Goal: Task Accomplishment & Management: Manage account settings

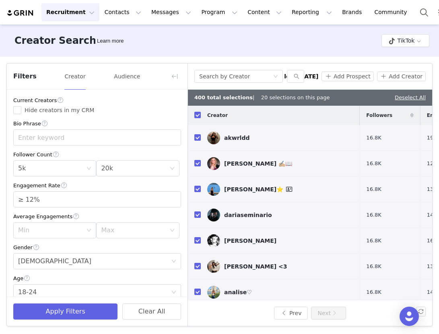
scroll to position [193, 0]
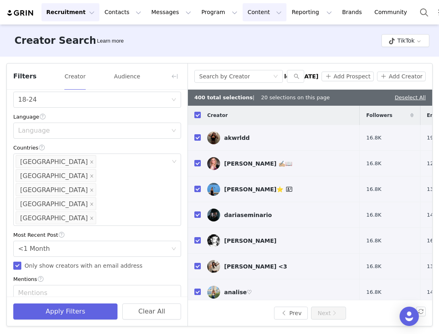
click at [248, 19] on button "Content Content" at bounding box center [264, 12] width 44 height 18
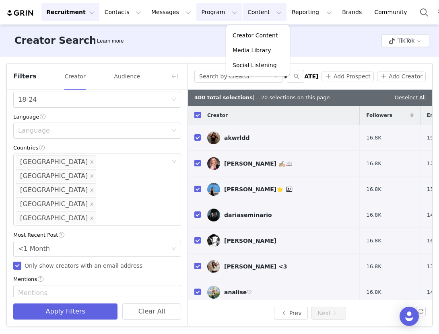
click at [209, 9] on button "Program Program" at bounding box center [219, 12] width 46 height 18
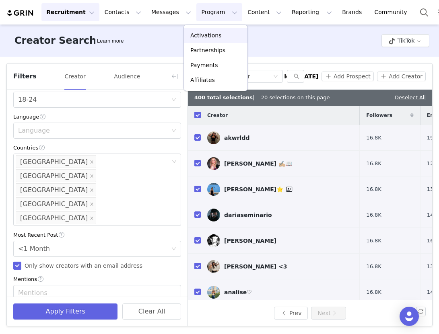
click at [203, 38] on p "Activations" at bounding box center [205, 35] width 31 height 8
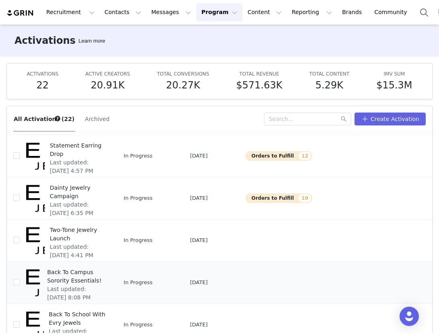
scroll to position [42, 0]
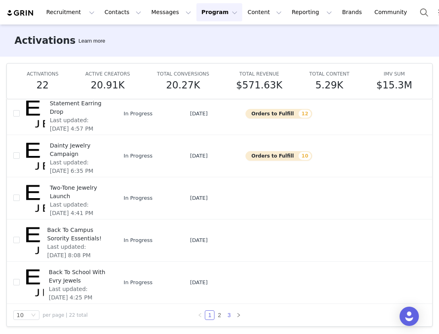
click at [227, 313] on link "3" at bounding box center [228, 315] width 9 height 9
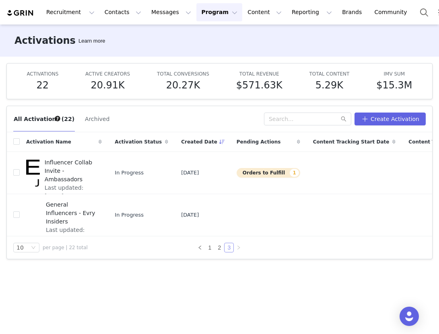
scroll to position [0, 0]
click at [221, 247] on link "2" at bounding box center [219, 247] width 9 height 9
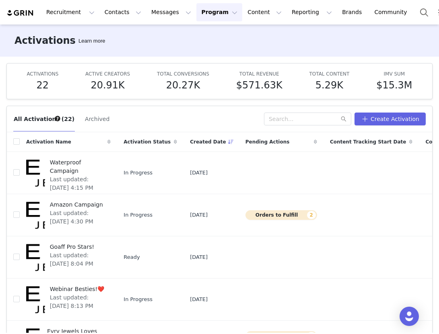
scroll to position [243, 0]
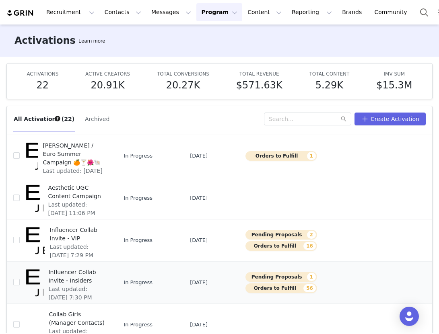
click at [76, 268] on span "Influencer Collab Invite - Insiders" at bounding box center [76, 276] width 57 height 17
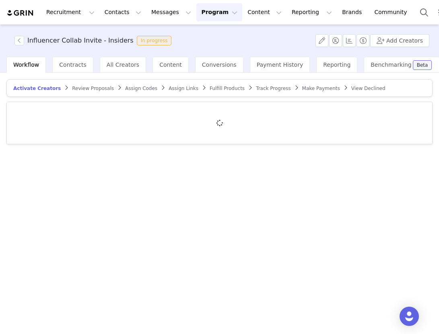
click at [137, 90] on span "Assign Codes" at bounding box center [141, 89] width 32 height 6
click at [178, 88] on span "Assign Links" at bounding box center [182, 89] width 30 height 6
click at [312, 86] on span "Make Payments" at bounding box center [319, 89] width 38 height 6
click at [265, 92] on article "Activate Creators Review Proposals Assign Codes Assign Links Fulfill Products T…" at bounding box center [219, 88] width 426 height 18
click at [262, 88] on span "Track Progress" at bounding box center [267, 89] width 35 height 6
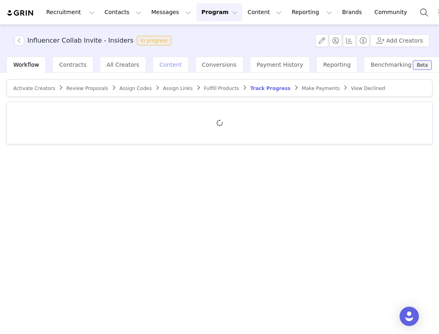
click at [164, 62] on span "Content" at bounding box center [170, 65] width 23 height 6
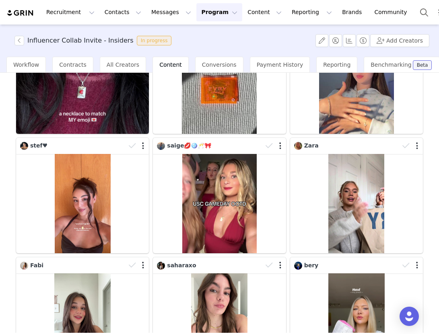
scroll to position [114, 0]
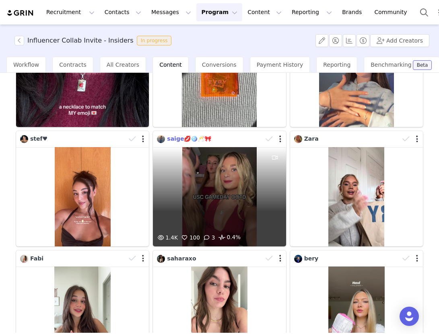
click at [178, 138] on span "saige💋🪩🥂🎀" at bounding box center [189, 138] width 44 height 6
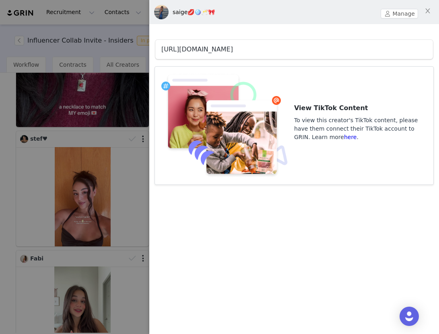
click at [215, 51] on link "https://www.tiktok.com/@saige_chambers" at bounding box center [197, 49] width 72 height 8
click at [428, 10] on icon "icon: close" at bounding box center [427, 10] width 4 height 5
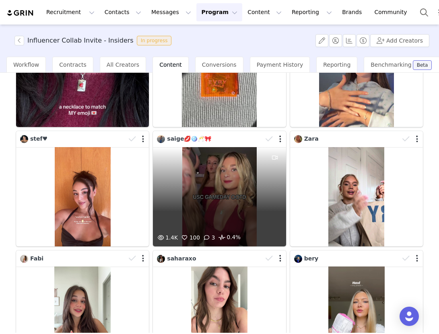
click at [245, 151] on div "1.4K 100 3 0.4%" at bounding box center [219, 197] width 133 height 100
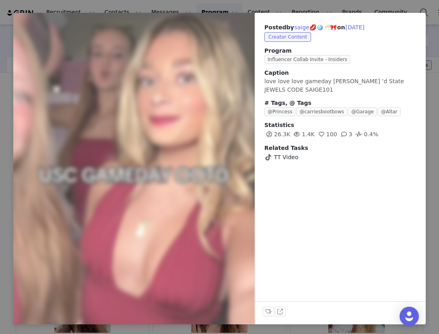
scroll to position [0, 0]
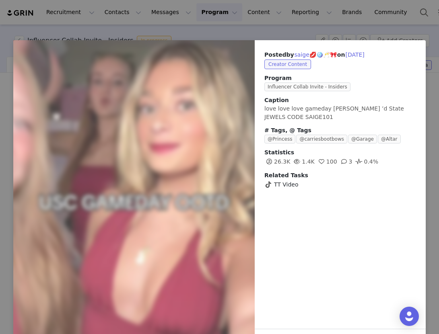
click at [324, 25] on div "Posted by saige💋🪩🥂🎀 on Sep 29, 2025 Creator Content Program Influencer Collab I…" at bounding box center [219, 167] width 439 height 334
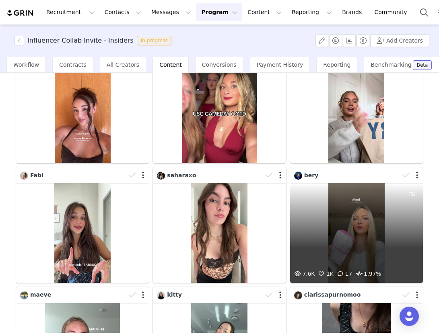
scroll to position [187, 0]
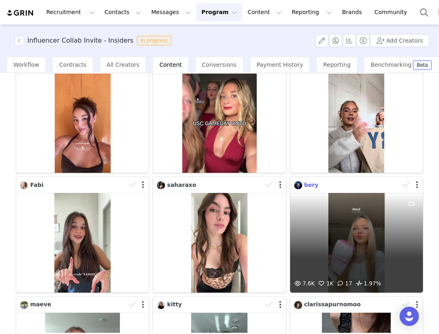
click at [305, 185] on span "bery" at bounding box center [311, 185] width 14 height 6
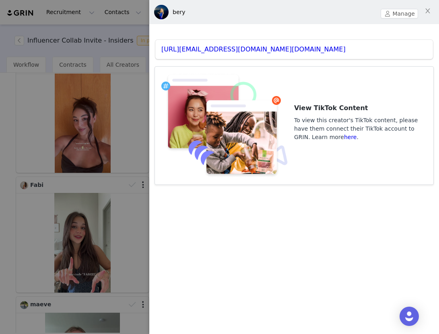
click at [225, 44] on div "https://www.tiktok.com/@berenicee.rd" at bounding box center [293, 49] width 277 height 19
click at [225, 47] on link "https://www.tiktok.com/@berenicee.rd" at bounding box center [253, 49] width 184 height 8
click at [177, 10] on div "bery" at bounding box center [178, 12] width 13 height 8
click at [160, 11] on img at bounding box center [161, 12] width 14 height 14
click at [394, 11] on button "Manage" at bounding box center [398, 14] width 37 height 10
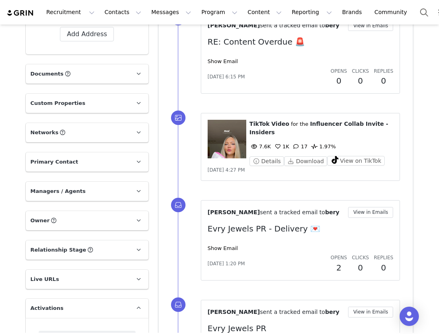
scroll to position [354, 0]
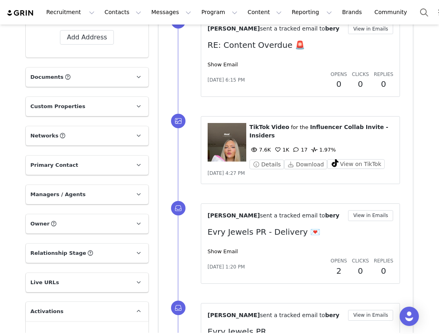
click at [90, 156] on p "Primary Contact" at bounding box center [77, 165] width 103 height 19
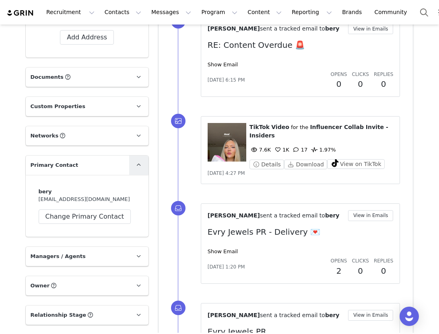
click at [137, 162] on icon at bounding box center [138, 164] width 4 height 5
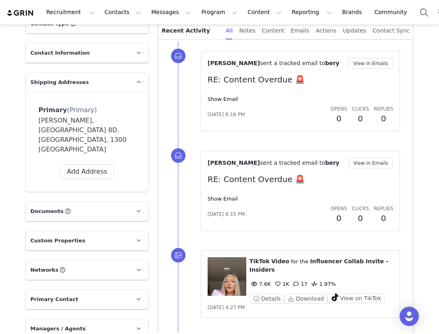
scroll to position [217, 0]
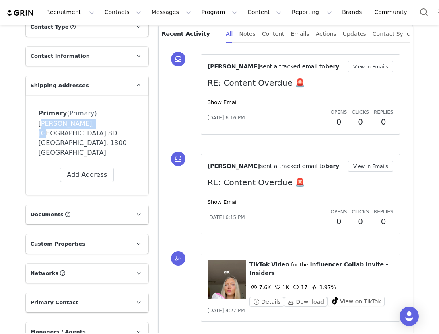
drag, startPoint x: 89, startPoint y: 124, endPoint x: 40, endPoint y: 120, distance: 48.8
click at [40, 120] on div "Berenice De Rede, Rue des Jardins 8D. Limal, 1300 Belgium" at bounding box center [87, 138] width 97 height 39
copy div "erenice De Rede"
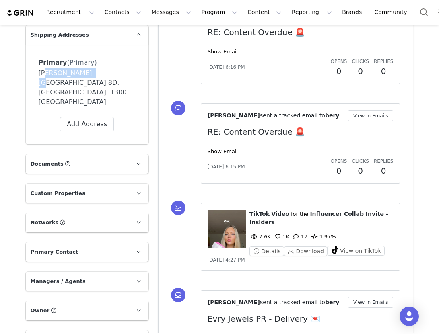
scroll to position [316, 0]
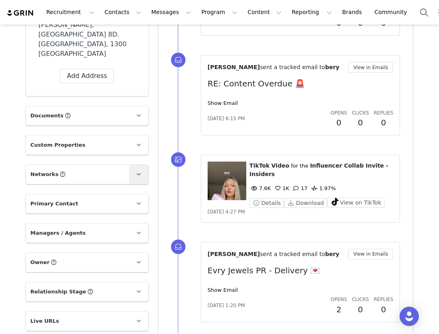
click at [140, 172] on icon at bounding box center [138, 174] width 4 height 5
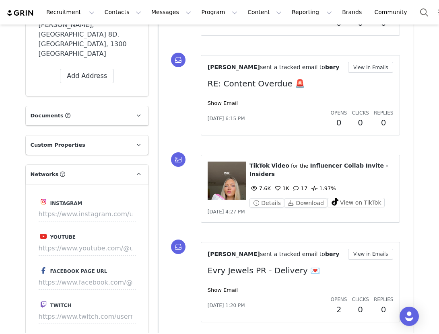
scroll to position [359, 0]
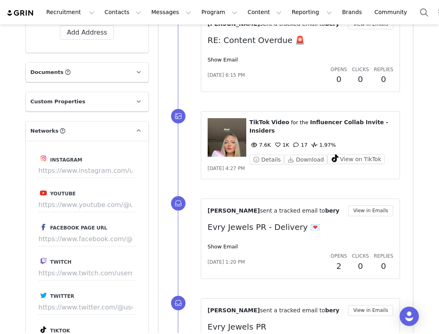
click at [57, 157] on span "Instagram" at bounding box center [66, 160] width 32 height 6
click at [44, 155] on img at bounding box center [43, 158] width 6 height 6
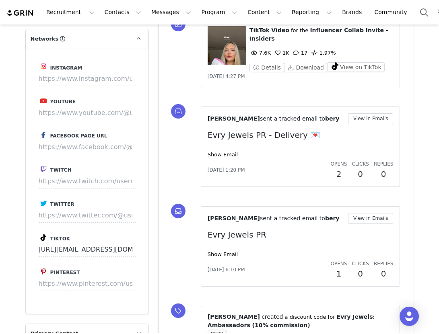
scroll to position [467, 0]
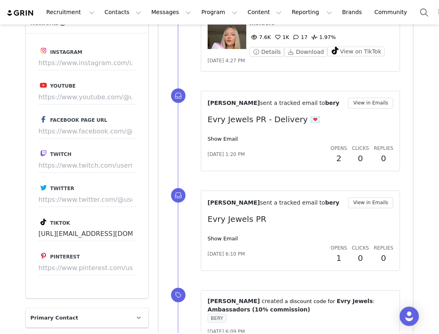
click at [43, 219] on icon at bounding box center [44, 222] width 6 height 6
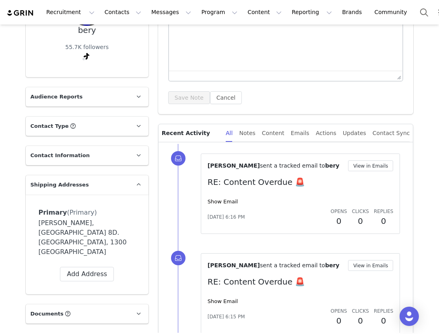
scroll to position [122, 0]
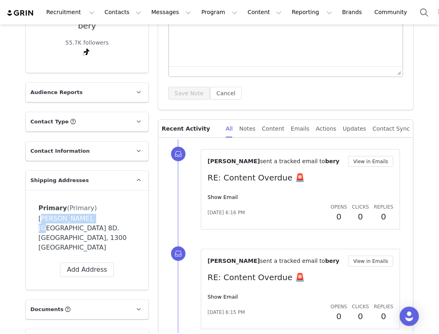
drag, startPoint x: 90, startPoint y: 216, endPoint x: 32, endPoint y: 213, distance: 58.4
click at [32, 213] on div "Primary (Primary) Label Primary First Name Berenice Last Name De Rede Email dmc…" at bounding box center [87, 240] width 123 height 100
click at [33, 215] on div "Primary (Primary) Label Primary First Name Berenice Last Name De Rede Email dmc…" at bounding box center [87, 240] width 123 height 100
drag, startPoint x: 38, startPoint y: 216, endPoint x: 90, endPoint y: 218, distance: 51.9
click at [90, 218] on div "Berenice De Rede, Rue des Jardins 8D. Limal, 1300 Belgium" at bounding box center [87, 233] width 97 height 39
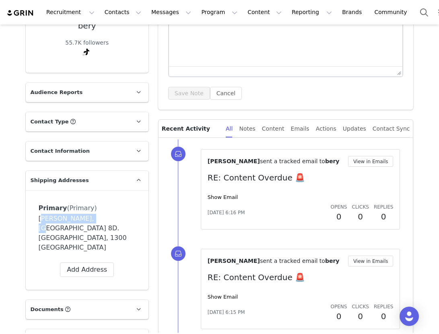
copy div "Berenice De Rede"
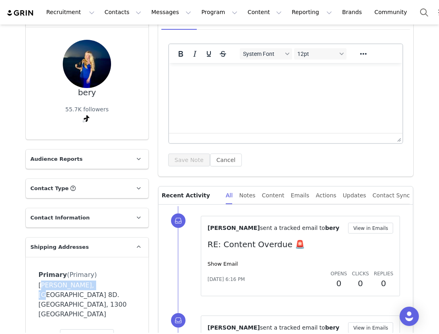
scroll to position [0, 0]
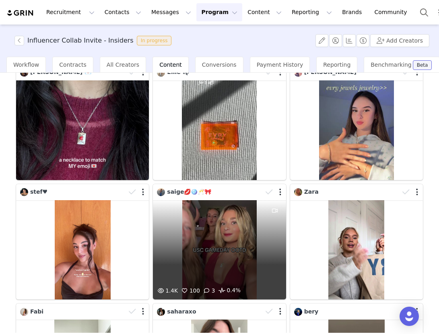
scroll to position [318, 0]
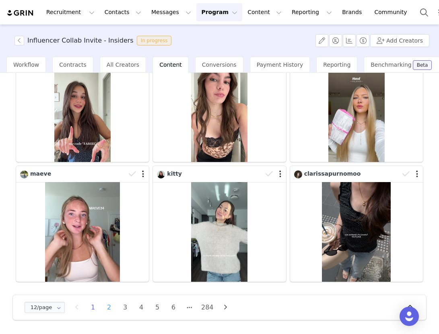
click at [109, 308] on li "2" at bounding box center [109, 307] width 12 height 11
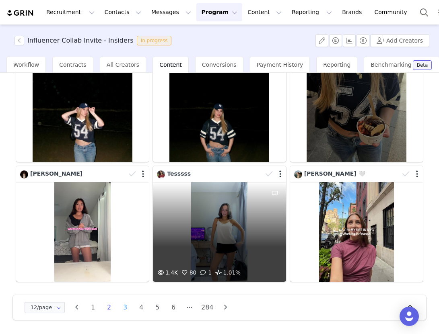
click at [129, 306] on li "3" at bounding box center [125, 307] width 12 height 11
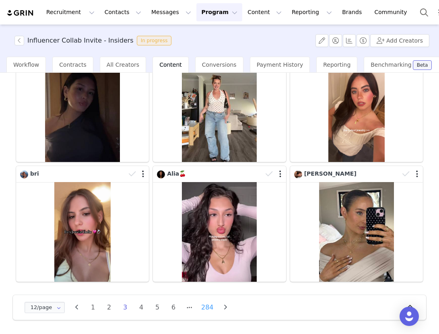
click at [203, 307] on li "284" at bounding box center [207, 307] width 16 height 11
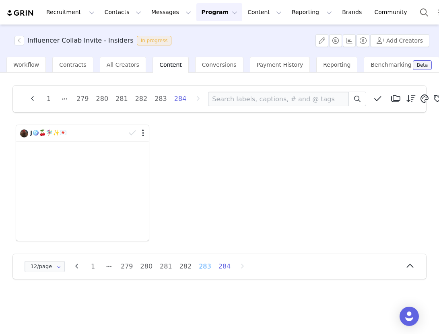
click at [202, 264] on li "283" at bounding box center [205, 266] width 16 height 11
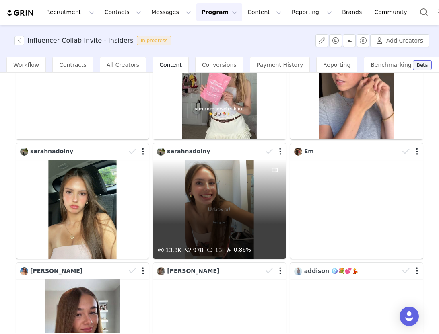
scroll to position [108, 0]
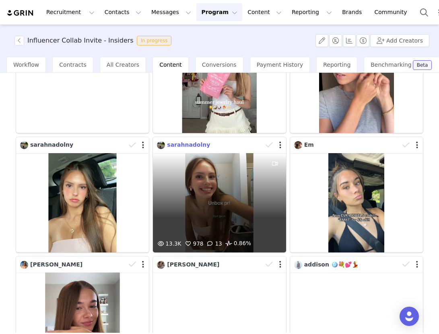
click at [178, 143] on span "sarahnadolny" at bounding box center [188, 145] width 43 height 6
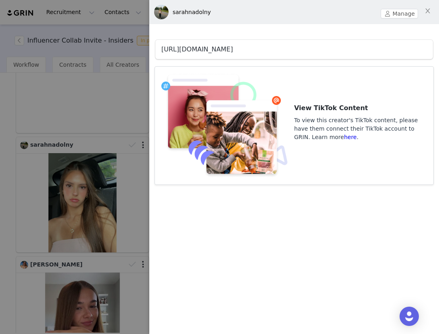
click at [213, 47] on link "https://www.tiktok.com/@sarahhnadolnyy" at bounding box center [197, 49] width 72 height 8
click at [107, 182] on div at bounding box center [219, 167] width 439 height 334
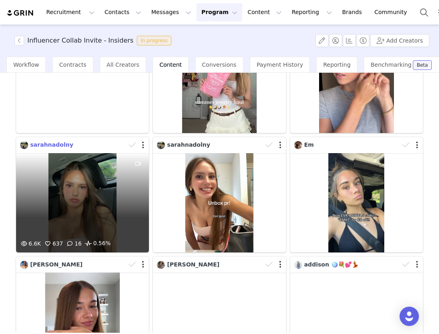
click at [59, 144] on span "sarahnadolny" at bounding box center [51, 145] width 43 height 6
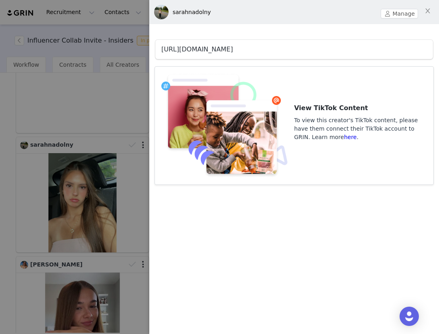
click at [233, 51] on link "https://www.tiktok.com/@sarahhnadolnyy" at bounding box center [197, 49] width 72 height 8
click at [112, 120] on div at bounding box center [219, 167] width 439 height 334
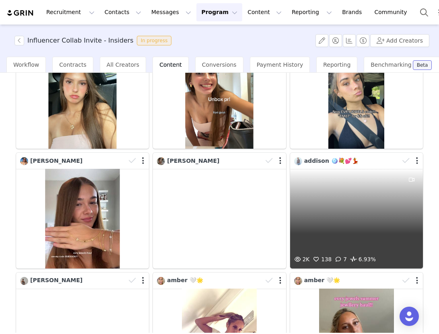
scroll to position [318, 0]
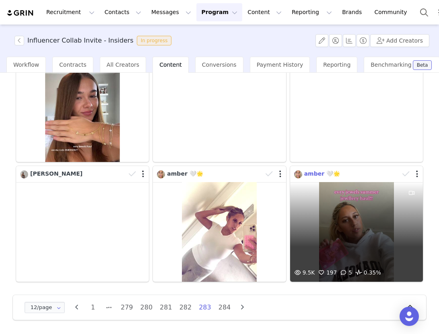
click at [310, 174] on span "amber 🤍🌟" at bounding box center [322, 173] width 36 height 6
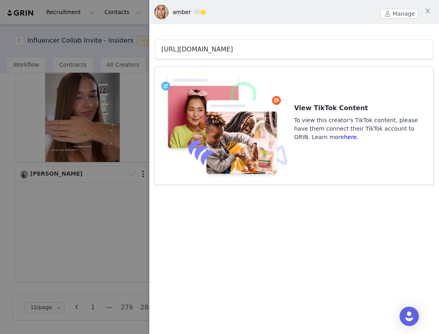
click at [233, 47] on link "https://www.tiktok.com/@amberij" at bounding box center [197, 49] width 72 height 8
click at [137, 196] on div at bounding box center [219, 167] width 439 height 334
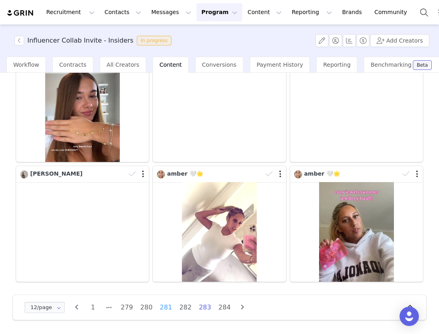
click at [164, 307] on li "281" at bounding box center [166, 307] width 16 height 11
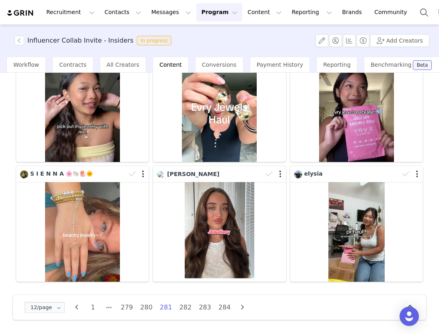
click at [122, 313] on div "12/page 12/page 24/page 36/page 48/page 1 279 280 281 282 283 284" at bounding box center [138, 307] width 230 height 13
click at [124, 310] on li "279" at bounding box center [127, 307] width 16 height 11
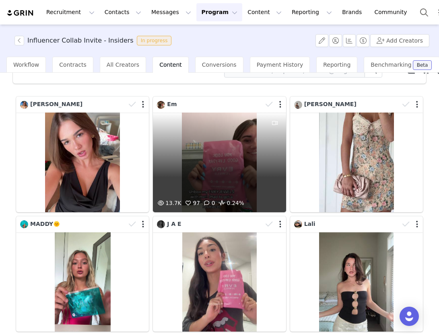
scroll to position [28, 0]
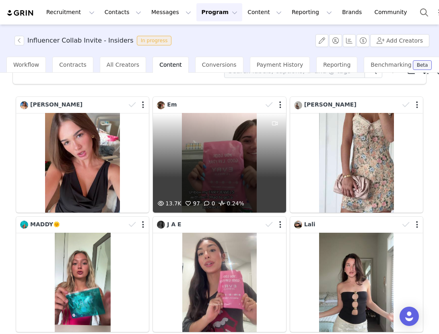
click at [230, 138] on div "13.7K 97 0 0.24%" at bounding box center [219, 163] width 133 height 100
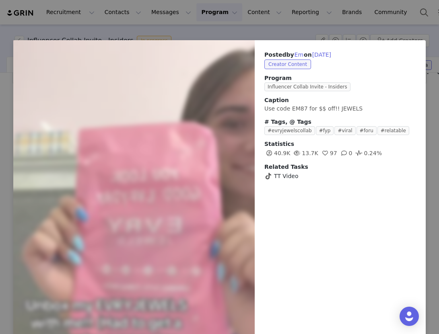
scroll to position [35, 0]
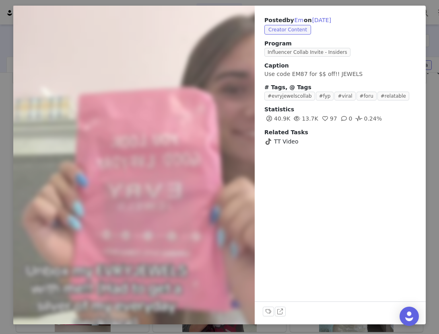
click at [426, 244] on button "button" at bounding box center [442, 165] width 34 height 319
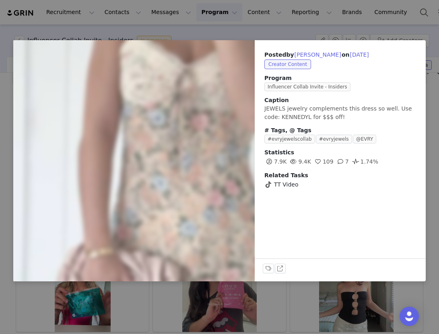
click at [379, 321] on div "Posted by Kennedy Lauren on Jun 15, 2025 Creator Content Program Influencer Col…" at bounding box center [219, 167] width 439 height 334
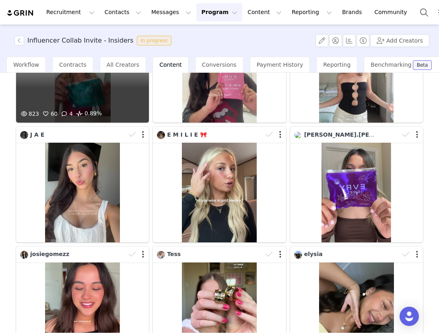
scroll to position [260, 0]
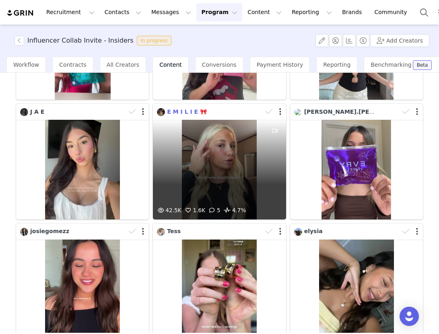
click at [185, 113] on span "E M I L I E 🎀" at bounding box center [187, 112] width 40 height 6
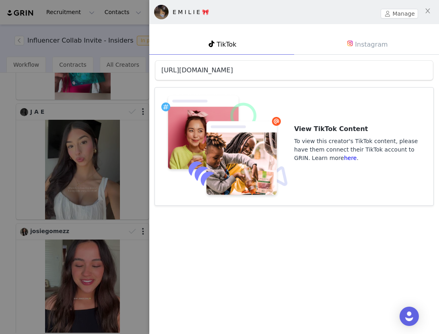
click at [218, 72] on link "https://www.tiktok.com/@emiliewilganowski" at bounding box center [197, 70] width 72 height 8
click at [400, 14] on button "Manage" at bounding box center [398, 14] width 37 height 10
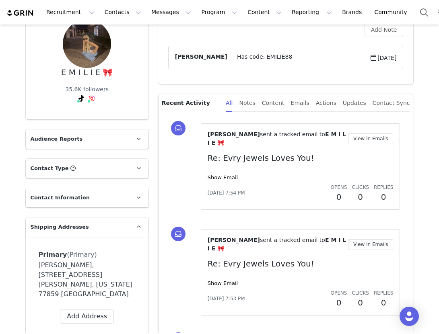
scroll to position [76, 0]
click at [94, 139] on p "Audience Reports" at bounding box center [77, 138] width 103 height 19
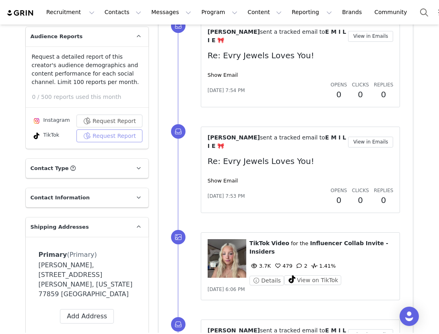
scroll to position [183, 0]
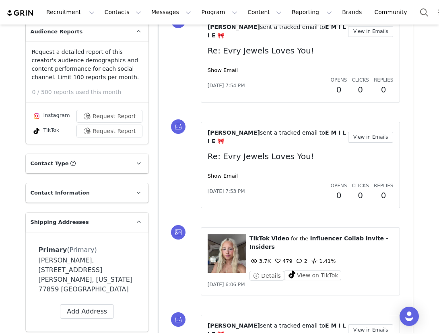
click at [87, 158] on p "Contact Type Contact type can be Creator, Prospect, Application, or Manager." at bounding box center [77, 163] width 103 height 19
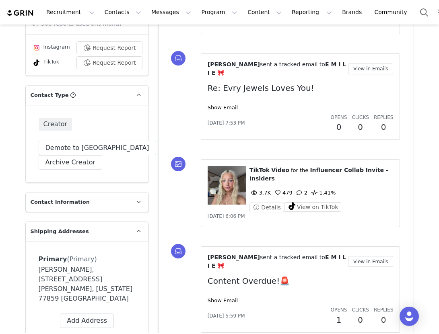
click at [93, 202] on p "Contact Information" at bounding box center [77, 202] width 103 height 19
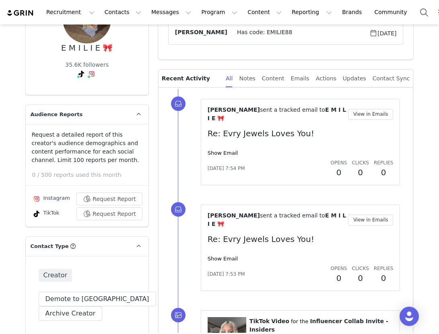
scroll to position [0, 0]
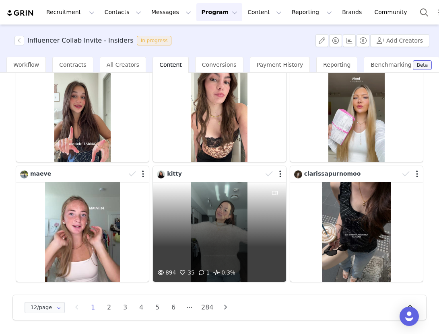
scroll to position [285, 0]
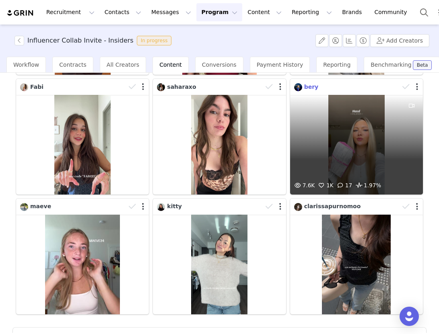
click at [309, 86] on span "bery" at bounding box center [311, 87] width 14 height 6
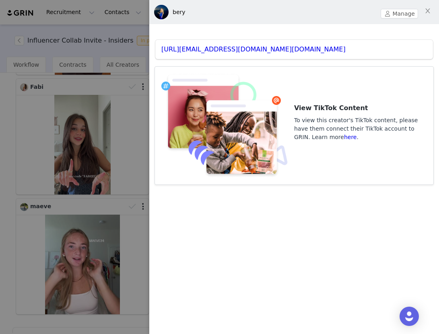
click at [119, 161] on div at bounding box center [219, 167] width 439 height 334
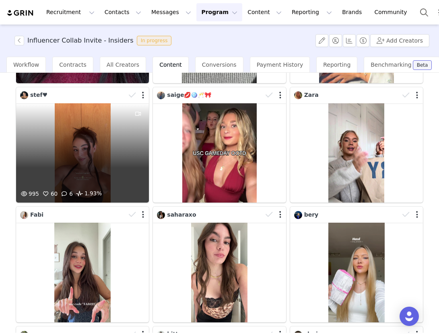
scroll to position [318, 0]
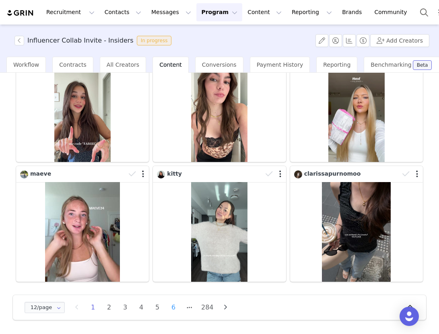
click at [169, 310] on li "6" at bounding box center [173, 307] width 12 height 11
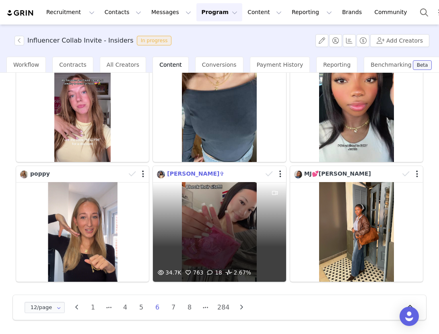
click at [170, 173] on span "Chau✞" at bounding box center [195, 173] width 57 height 6
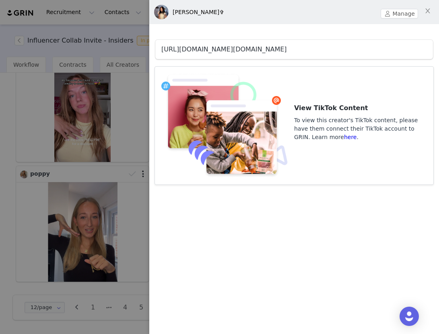
click at [228, 47] on link "https://www.tiktok.com/@mia.ngy77" at bounding box center [223, 49] width 125 height 8
click at [117, 131] on div at bounding box center [219, 167] width 439 height 334
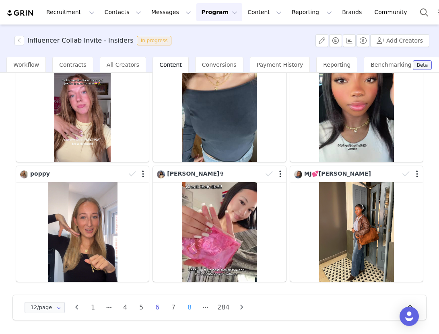
click at [186, 307] on li "8" at bounding box center [189, 307] width 12 height 11
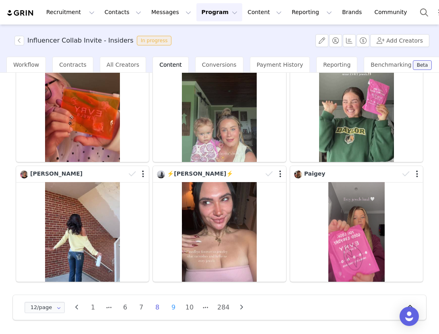
click at [173, 310] on li "9" at bounding box center [173, 307] width 12 height 11
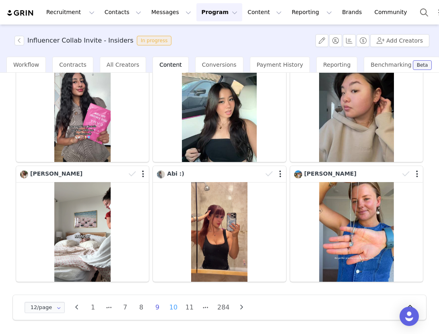
click at [178, 307] on li "10" at bounding box center [173, 307] width 12 height 11
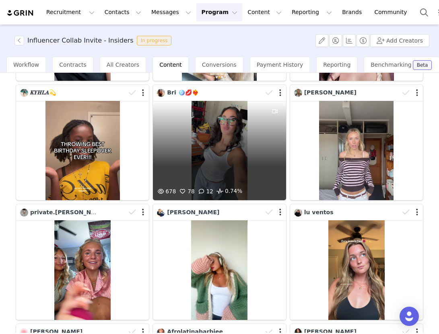
scroll to position [180, 0]
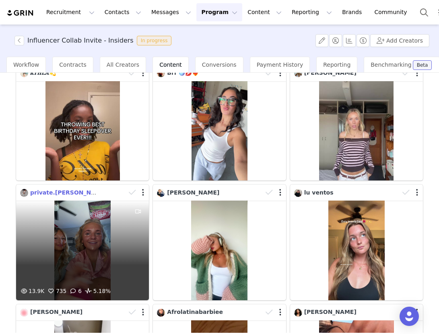
click at [44, 192] on span "private.ella" at bounding box center [68, 192] width 77 height 6
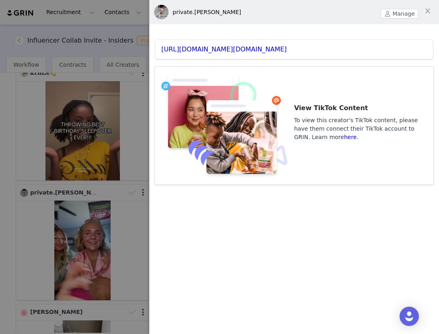
click at [196, 44] on div "https://www.tiktok.com/@private.ella5" at bounding box center [293, 49] width 277 height 19
click at [196, 50] on link "https://www.tiktok.com/@private.ella5" at bounding box center [223, 49] width 125 height 8
click at [387, 14] on button "Manage" at bounding box center [398, 14] width 37 height 10
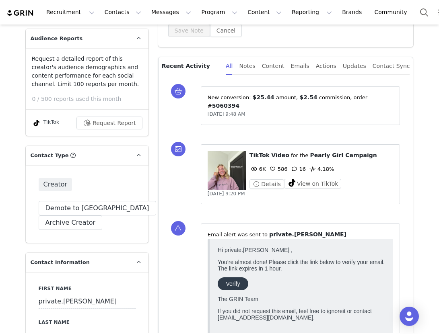
type input "+1 ([GEOGRAPHIC_DATA])"
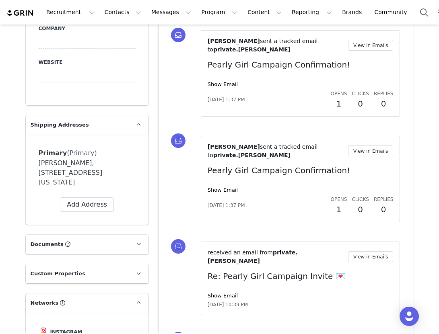
scroll to position [681, 0]
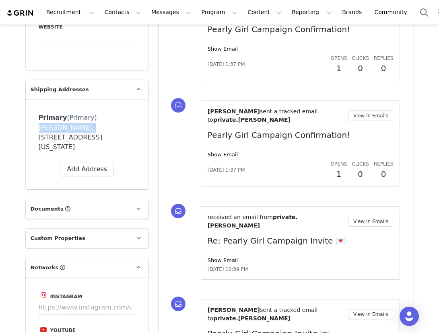
drag, startPoint x: 80, startPoint y: 120, endPoint x: 36, endPoint y: 113, distance: 43.9
click at [36, 113] on div "Primary (Primary) Label Primary First Name Ella Last Name Gernetzke Email ellaf…" at bounding box center [87, 144] width 123 height 90
copy div "Label First Name Last Name Email Phone +93 (Afghanistan) +358 (Aland Islands) +…"
click at [70, 114] on span "(Primary)" at bounding box center [82, 118] width 30 height 8
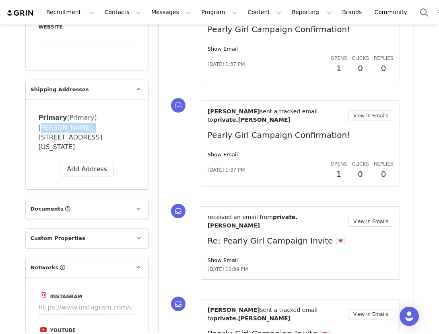
drag, startPoint x: 80, startPoint y: 119, endPoint x: 33, endPoint y: 118, distance: 47.4
click at [33, 118] on div "Primary (Primary) Label Primary First Name Ella Last Name Gernetzke Email ellaf…" at bounding box center [87, 144] width 123 height 90
copy div "Ella Gernetzke"
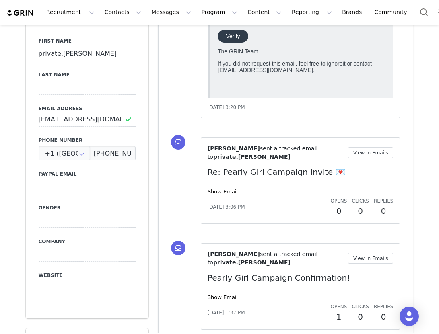
scroll to position [322, 0]
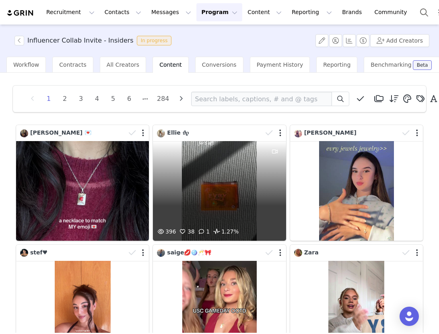
scroll to position [318, 0]
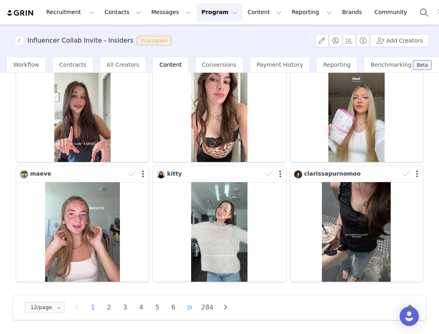
click at [189, 307] on li at bounding box center [189, 307] width 12 height 11
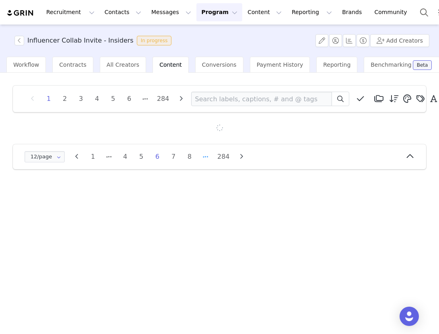
scroll to position [0, 0]
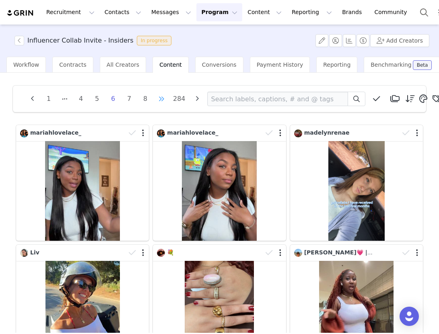
click at [161, 97] on li at bounding box center [161, 98] width 12 height 11
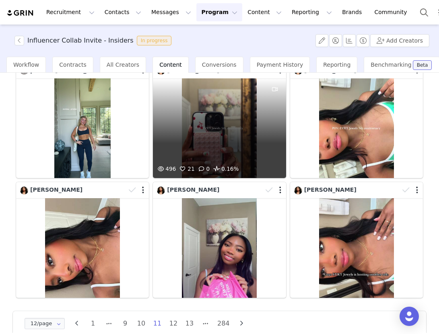
scroll to position [318, 0]
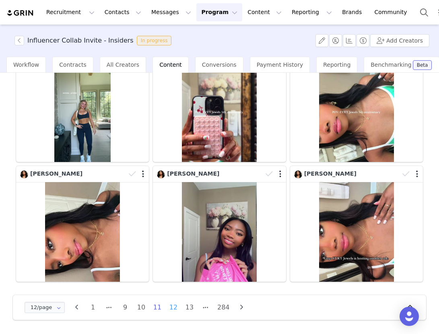
click at [174, 310] on li "12" at bounding box center [173, 307] width 12 height 11
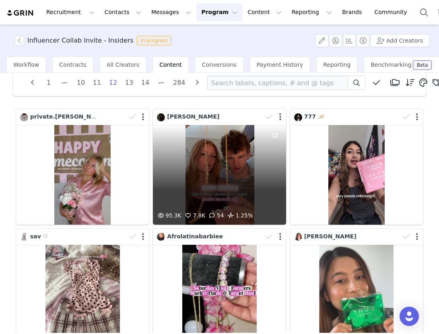
scroll to position [23, 0]
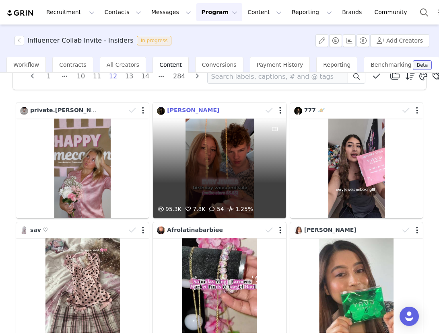
click at [195, 109] on span "SHEA MCHUGH" at bounding box center [193, 110] width 52 height 6
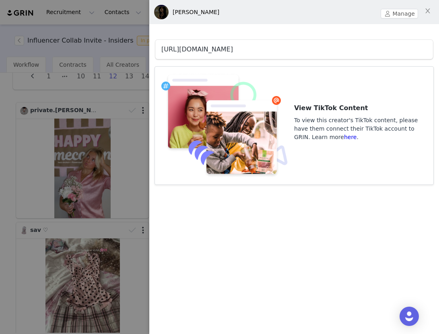
click at [215, 49] on link "https://www.tiktok.com/@shea_mchugh" at bounding box center [197, 49] width 72 height 8
click at [93, 173] on div at bounding box center [219, 167] width 439 height 334
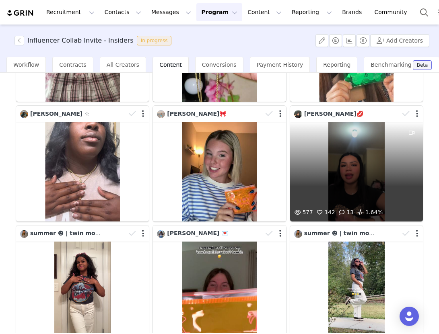
scroll to position [318, 0]
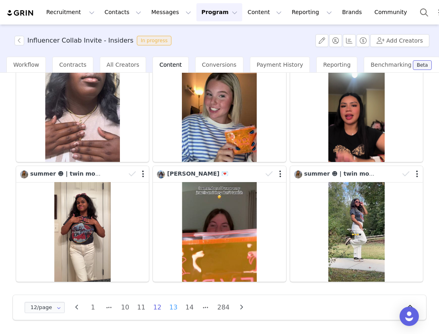
click at [178, 306] on li "13" at bounding box center [173, 307] width 12 height 11
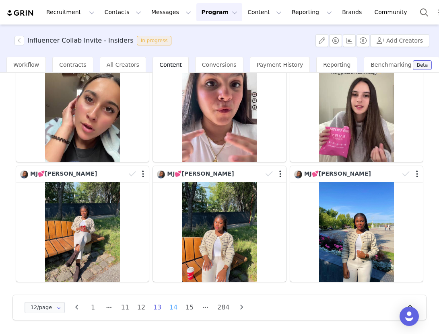
click at [177, 307] on li "14" at bounding box center [173, 307] width 12 height 11
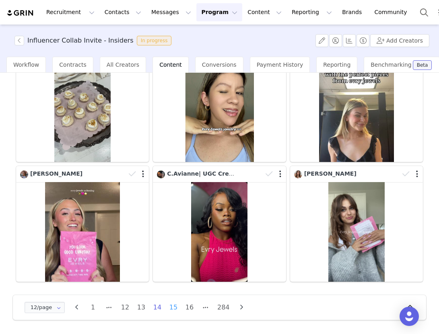
click at [176, 310] on li "15" at bounding box center [173, 307] width 12 height 11
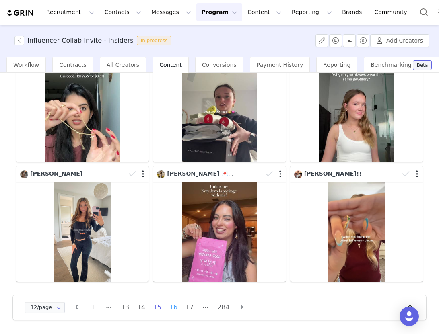
click at [172, 308] on li "16" at bounding box center [173, 307] width 12 height 11
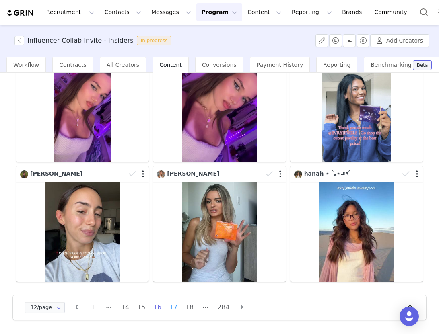
click at [172, 307] on li "17" at bounding box center [173, 307] width 12 height 11
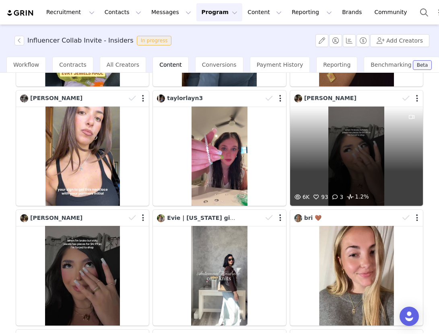
scroll to position [150, 0]
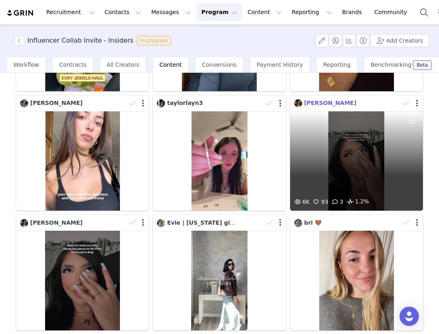
click at [322, 102] on span "Mia Moreno" at bounding box center [330, 103] width 52 height 6
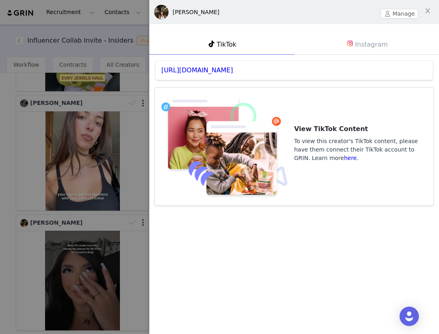
click at [256, 74] on div "https://www.tiktok.com/@miaisabellaaaa_" at bounding box center [293, 70] width 277 height 19
click at [233, 69] on link "https://www.tiktok.com/@miaisabellaaaa_" at bounding box center [197, 70] width 72 height 8
click at [128, 157] on div at bounding box center [219, 167] width 439 height 334
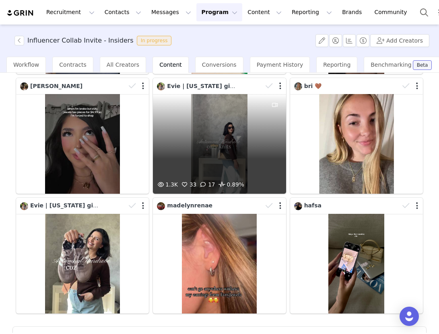
scroll to position [318, 0]
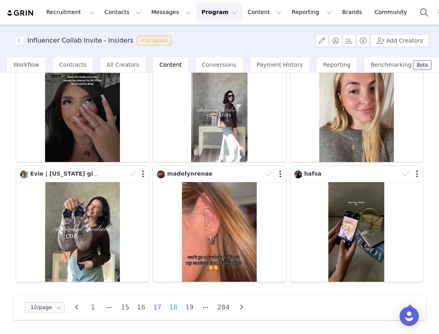
click at [176, 308] on li "18" at bounding box center [173, 307] width 12 height 11
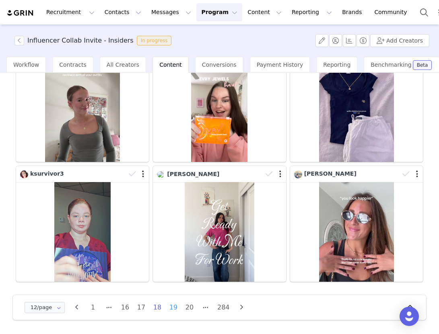
click at [170, 309] on li "19" at bounding box center [173, 307] width 12 height 11
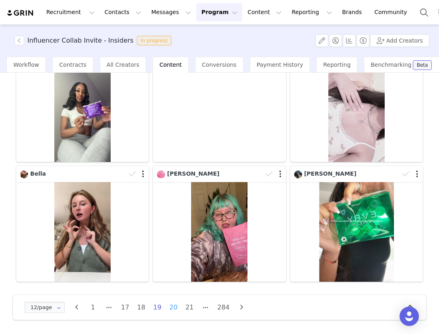
click at [174, 309] on li "20" at bounding box center [173, 307] width 12 height 11
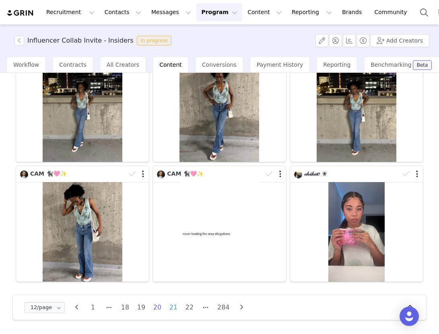
click at [173, 307] on li "21" at bounding box center [173, 307] width 12 height 11
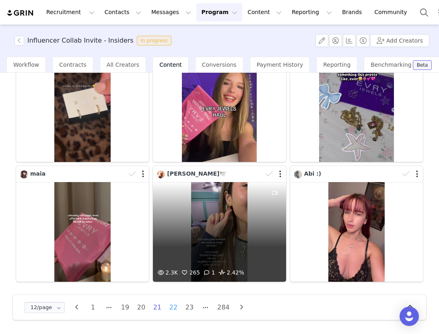
click at [175, 306] on li "22" at bounding box center [173, 307] width 12 height 11
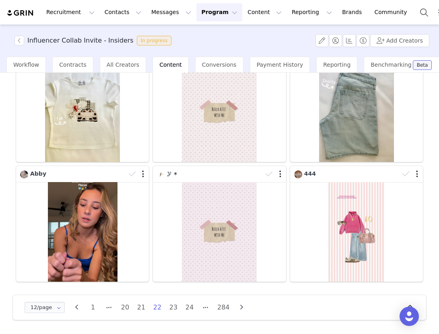
click at [206, 11] on button "Program Program" at bounding box center [219, 12] width 46 height 18
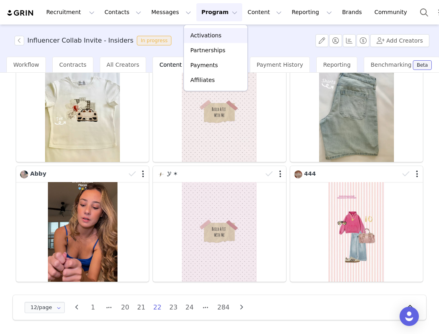
click at [202, 36] on p "Activations" at bounding box center [205, 35] width 31 height 8
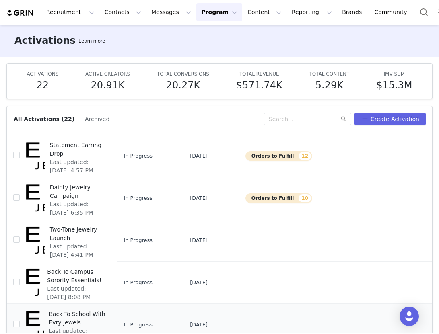
scroll to position [42, 0]
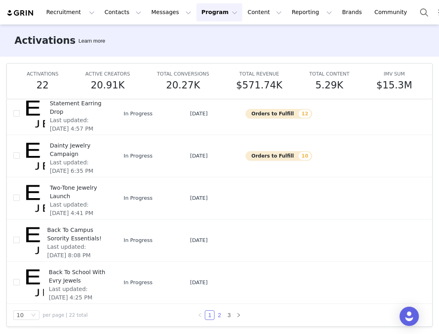
click at [219, 314] on link "2" at bounding box center [219, 315] width 9 height 9
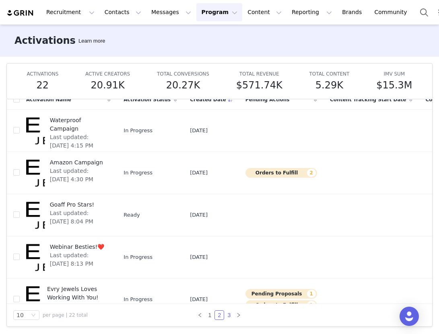
click at [229, 315] on link "3" at bounding box center [228, 315] width 9 height 9
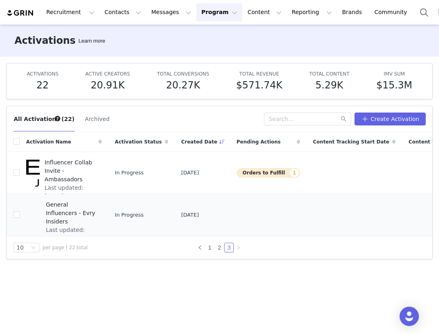
click at [66, 214] on span "General Influencers - Evry Insiders" at bounding box center [71, 213] width 51 height 25
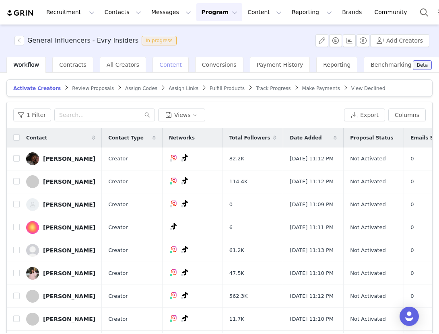
click at [161, 64] on span "Content" at bounding box center [170, 65] width 23 height 6
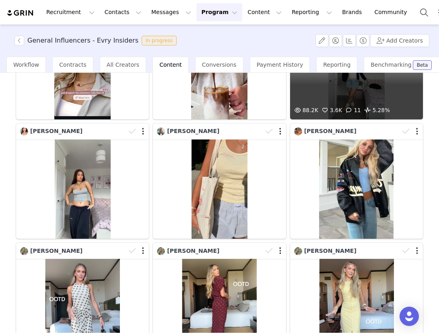
scroll to position [122, 0]
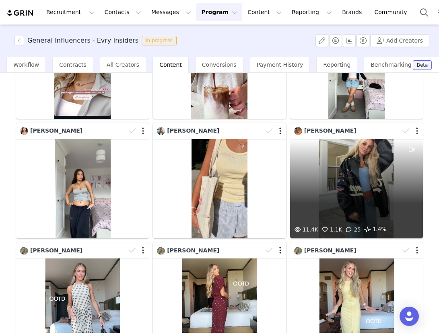
click at [349, 192] on div "11.4K 1.1K 25 1.4%" at bounding box center [356, 189] width 133 height 100
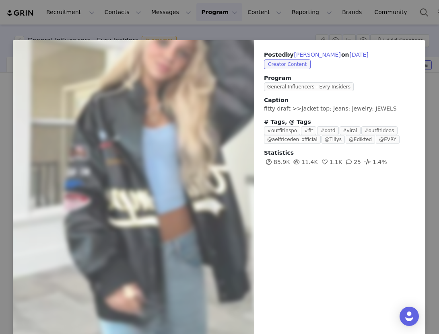
scroll to position [26, 0]
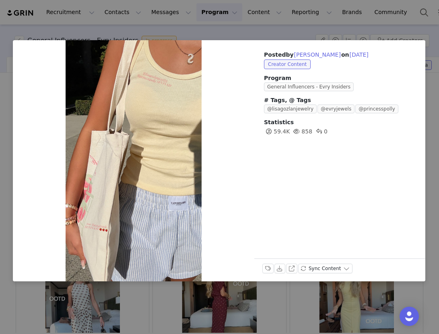
scroll to position [0, 0]
click at [267, 295] on div "Posted by Sevina Khangura on Sep 16, 2025 Creator Content Program General Influ…" at bounding box center [219, 167] width 439 height 334
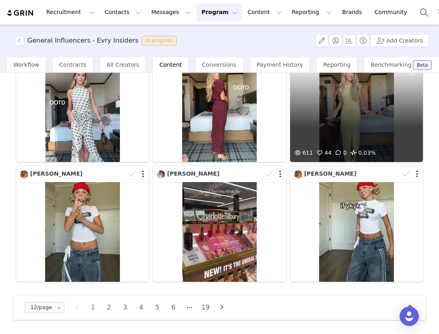
scroll to position [318, 0]
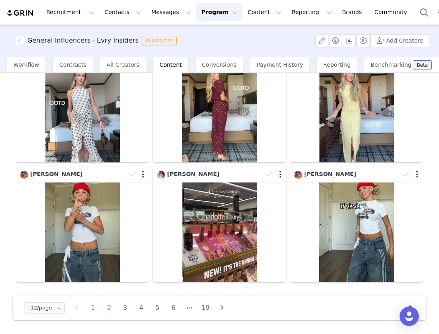
drag, startPoint x: 123, startPoint y: 308, endPoint x: 108, endPoint y: 306, distance: 14.6
click at [108, 306] on ul "1 2 3 4 5 6 19" at bounding box center [149, 307] width 129 height 11
click at [108, 306] on li "2" at bounding box center [109, 307] width 12 height 11
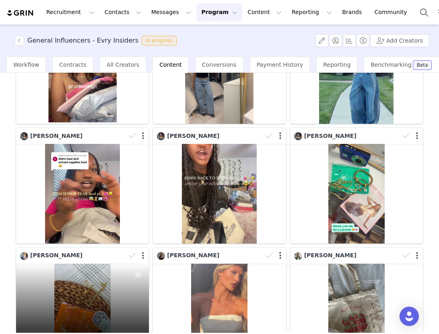
scroll to position [318, 0]
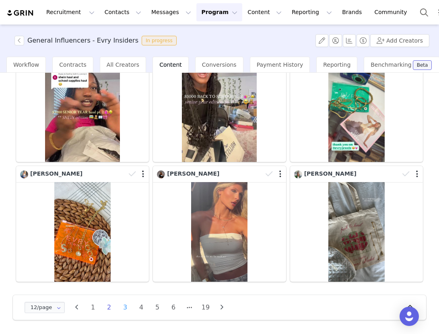
click at [123, 307] on li "3" at bounding box center [125, 307] width 12 height 11
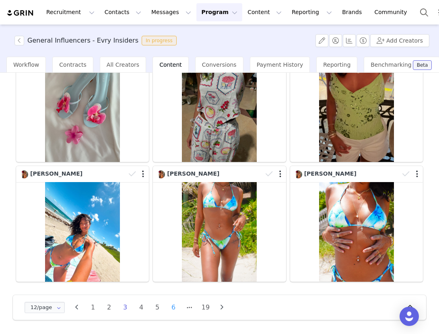
click at [171, 309] on li "6" at bounding box center [173, 307] width 12 height 11
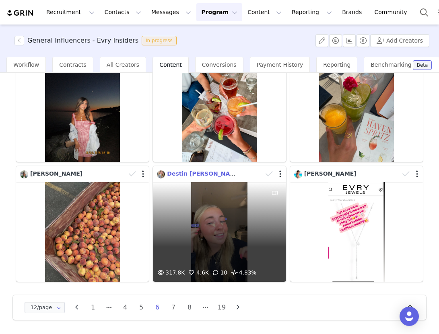
click at [190, 172] on span "Destin Stringfellow" at bounding box center [204, 173] width 75 height 6
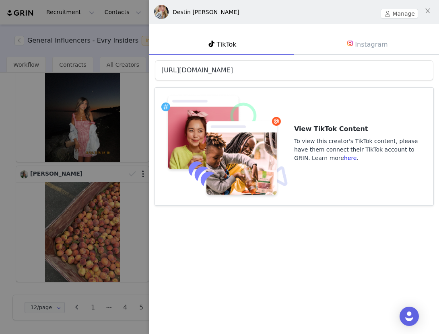
click at [210, 71] on link "https://www.tiktok.com/@funsupercoolblonde" at bounding box center [197, 70] width 72 height 8
click at [122, 179] on div at bounding box center [219, 167] width 439 height 334
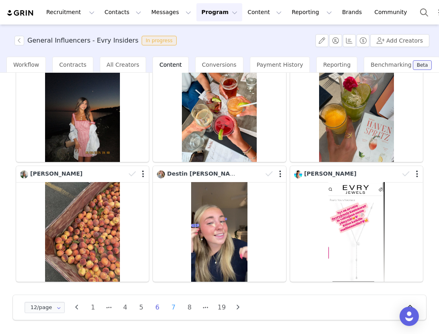
click at [174, 308] on li "7" at bounding box center [173, 307] width 12 height 11
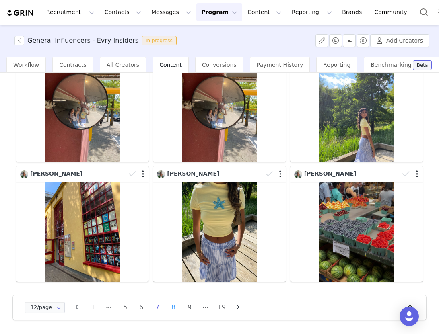
click at [170, 310] on li "8" at bounding box center [173, 307] width 12 height 11
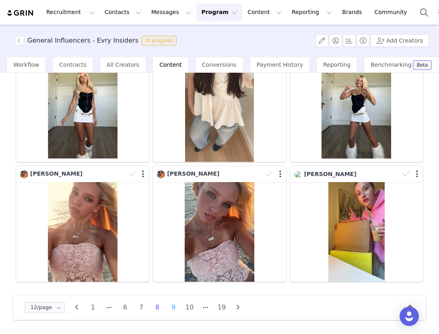
click at [172, 308] on li "9" at bounding box center [173, 307] width 12 height 11
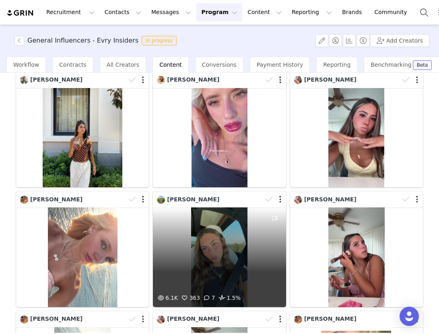
scroll to position [157, 0]
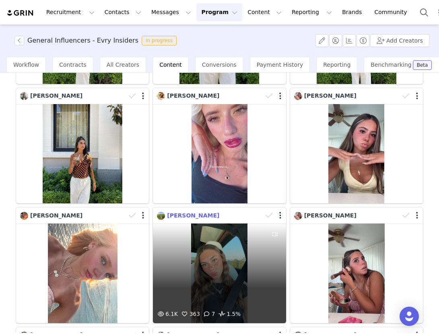
click at [180, 212] on span "Zeina Stallings" at bounding box center [193, 215] width 52 height 6
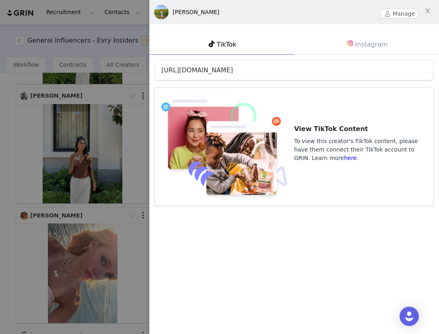
click at [231, 70] on link "https://www.tiktok.com/@zeina_stallings" at bounding box center [197, 70] width 72 height 8
click at [111, 136] on div at bounding box center [219, 167] width 439 height 334
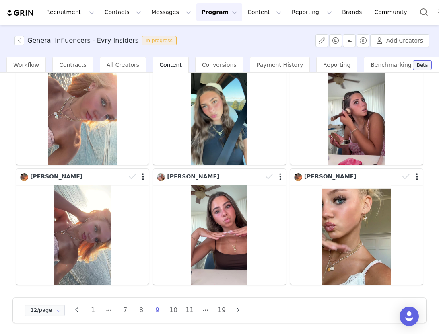
scroll to position [318, 0]
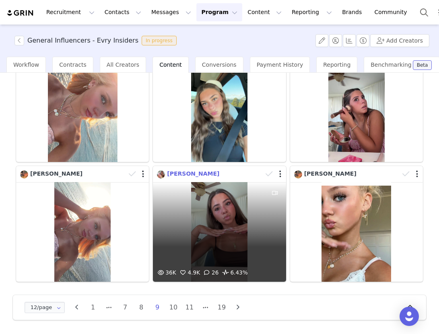
click at [197, 174] on span "Sophia Sciarrotta" at bounding box center [193, 173] width 52 height 6
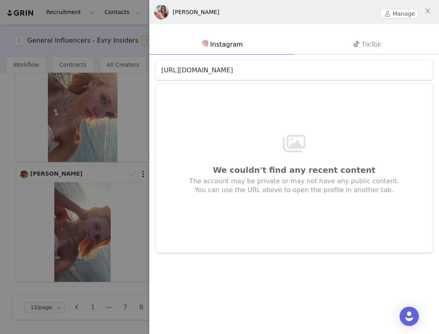
click at [220, 70] on link "https://www.instagram.com/sophiasciarrotta" at bounding box center [197, 70] width 72 height 8
click at [343, 43] on link "TikTok" at bounding box center [366, 44] width 145 height 21
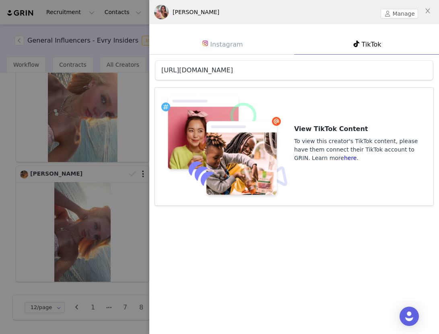
click at [233, 69] on link "https://www.tiktok.com/@fasshionfreeak" at bounding box center [197, 70] width 72 height 8
click at [130, 177] on div at bounding box center [219, 167] width 439 height 334
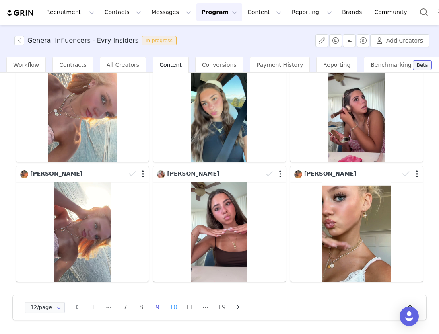
click at [172, 307] on li "10" at bounding box center [173, 307] width 12 height 11
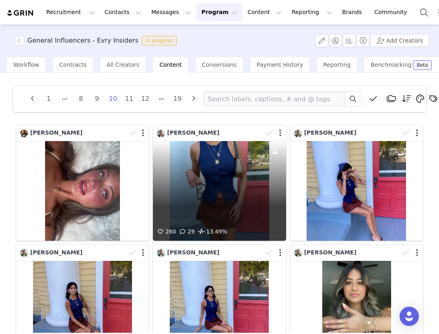
scroll to position [313, 0]
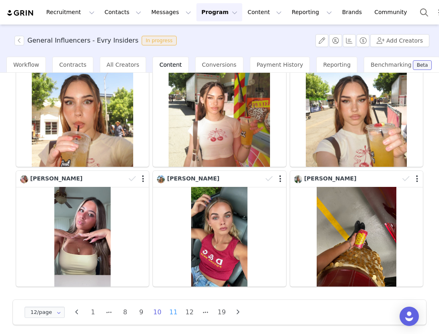
click at [172, 314] on li "11" at bounding box center [173, 312] width 12 height 11
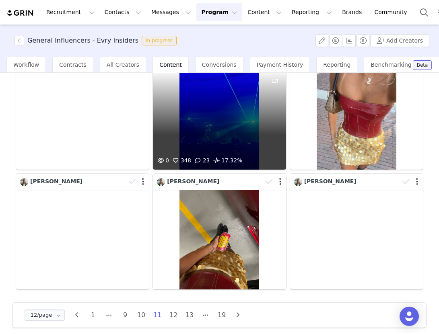
scroll to position [318, 0]
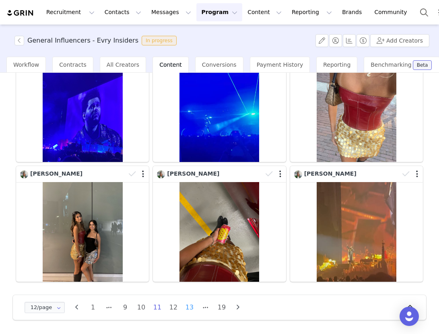
click at [191, 306] on li "13" at bounding box center [189, 307] width 12 height 11
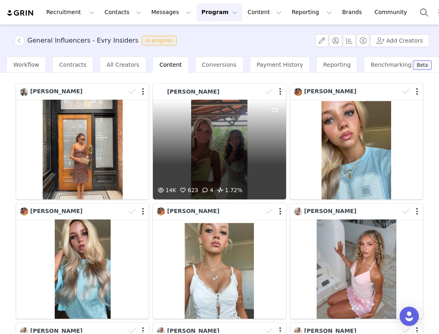
scroll to position [40, 0]
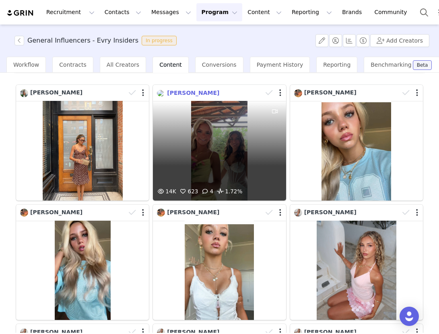
click at [191, 90] on span "Sadie Villers" at bounding box center [193, 93] width 52 height 6
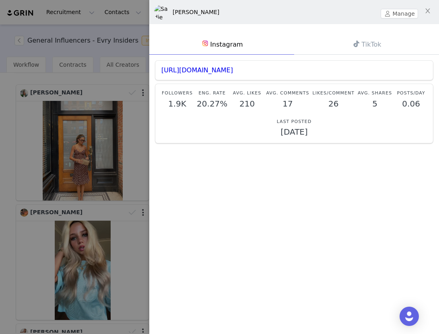
click at [359, 43] on span at bounding box center [356, 44] width 10 height 10
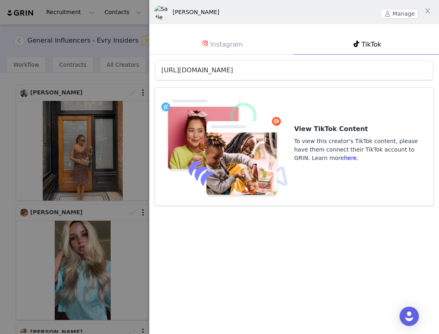
click at [233, 72] on link "https://www.tiktok.com/@sadievillers" at bounding box center [197, 70] width 72 height 8
click at [131, 94] on div at bounding box center [219, 167] width 439 height 334
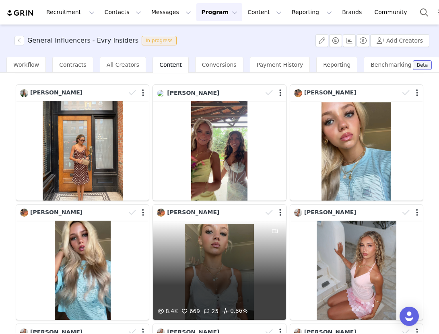
scroll to position [148, 0]
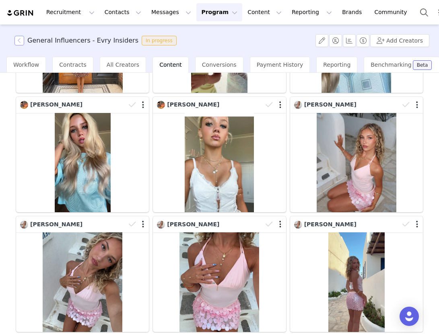
click at [18, 40] on button "button" at bounding box center [19, 41] width 10 height 10
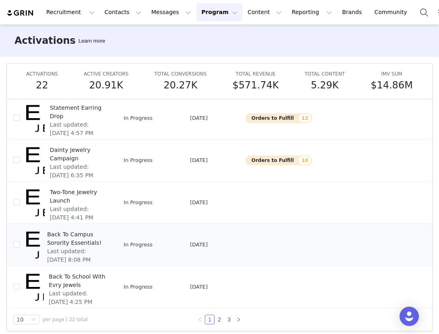
scroll to position [42, 0]
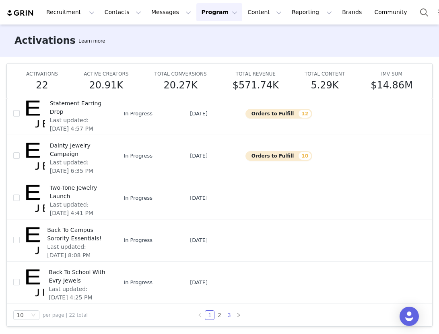
click at [230, 317] on link "3" at bounding box center [228, 315] width 9 height 9
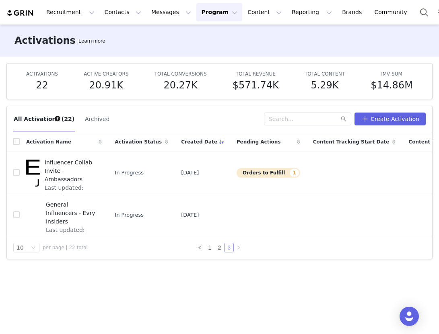
scroll to position [0, 0]
click at [222, 248] on link "2" at bounding box center [219, 247] width 9 height 9
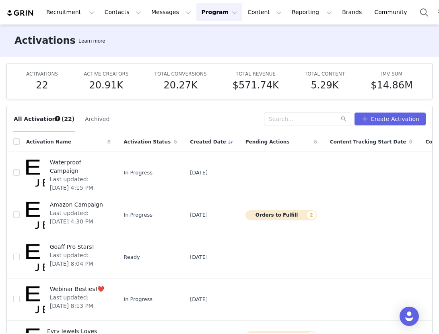
scroll to position [243, 0]
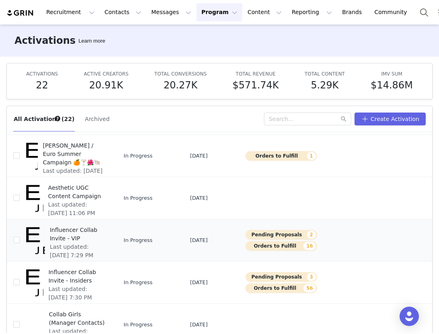
click at [80, 219] on td "Influencer Collab Invite - VIP Last updated: Sep 24, 2025 7:29 PM" at bounding box center [68, 240] width 97 height 42
click at [82, 226] on span "Influencer Collab Invite - VIP" at bounding box center [78, 234] width 56 height 17
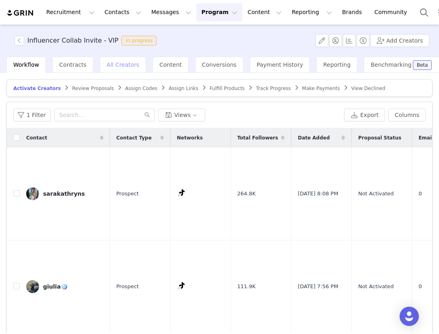
click at [113, 67] on span "All Creators" at bounding box center [123, 65] width 33 height 6
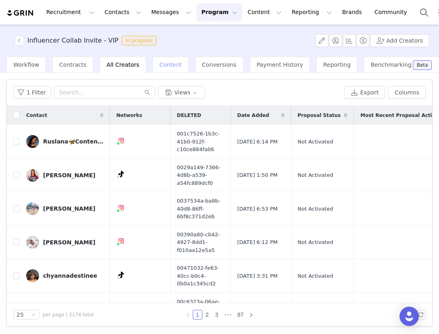
click at [172, 60] on div "Content" at bounding box center [170, 65] width 36 height 16
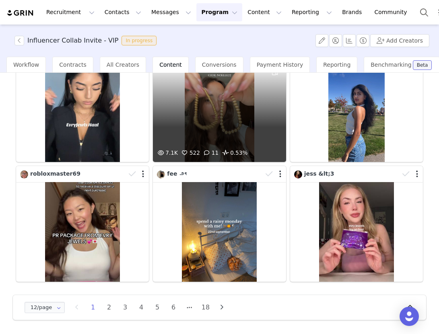
scroll to position [273, 0]
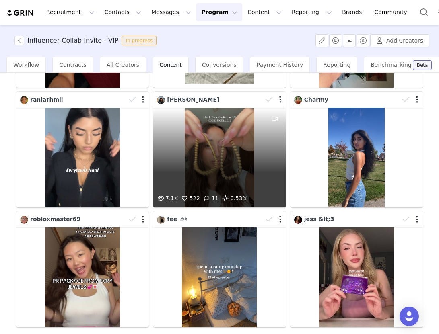
click at [189, 103] on div "noelle asmr" at bounding box center [188, 100] width 62 height 9
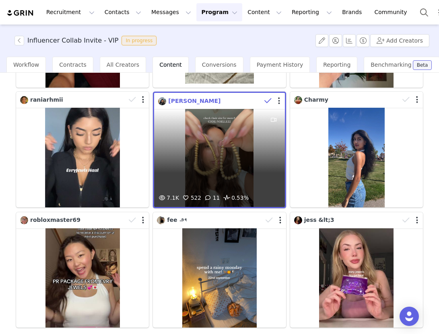
click at [186, 100] on span "noelle asmr" at bounding box center [194, 101] width 52 height 6
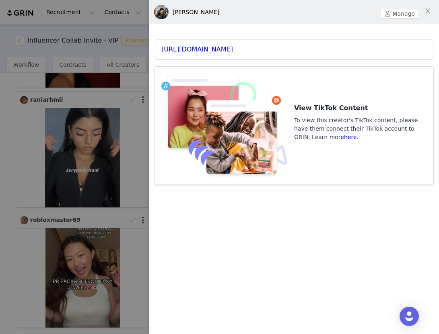
click at [230, 44] on div "https://www.tiktok.com/@noelle_asmr" at bounding box center [293, 49] width 277 height 19
click at [230, 48] on link "https://www.tiktok.com/@noelle_asmr" at bounding box center [197, 49] width 72 height 8
click at [115, 99] on div at bounding box center [219, 167] width 439 height 334
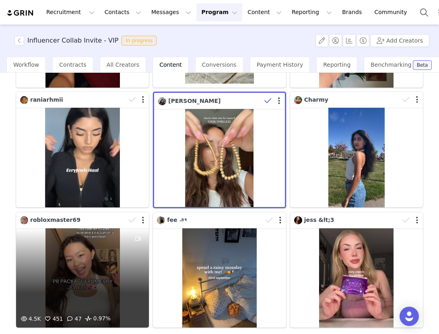
scroll to position [318, 0]
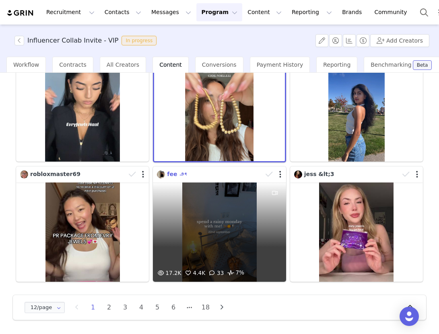
click at [178, 174] on span "fee ౨ৎ" at bounding box center [177, 174] width 20 height 6
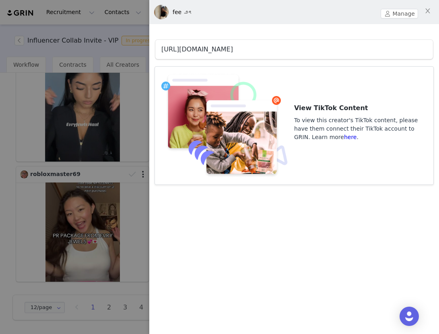
click at [233, 48] on link "https://www.tiktok.com/@videodiariesofagirl" at bounding box center [197, 49] width 72 height 8
click at [108, 180] on div at bounding box center [219, 167] width 439 height 334
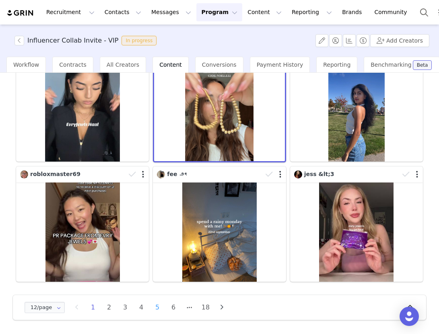
click at [155, 308] on li "5" at bounding box center [157, 307] width 12 height 11
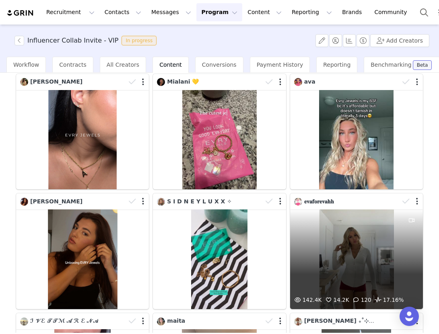
scroll to position [218, 0]
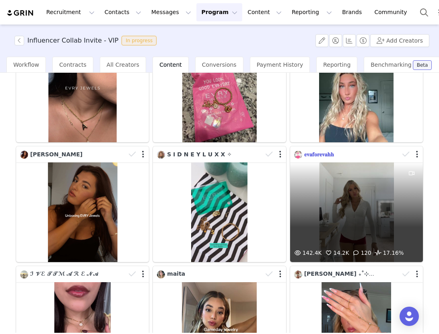
click at [314, 157] on span "𝐞𝐯𝐚𝐟𝐨𝐫𝐞𝐯𝐚𝐡𝐡" at bounding box center [319, 154] width 30 height 6
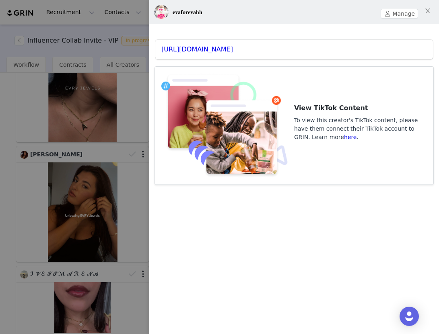
click at [234, 54] on div "https://www.tiktok.com/@evaforevahh" at bounding box center [293, 49] width 277 height 19
click at [233, 49] on link "https://www.tiktok.com/@evaforevahh" at bounding box center [197, 49] width 72 height 8
click at [120, 114] on div at bounding box center [219, 167] width 439 height 334
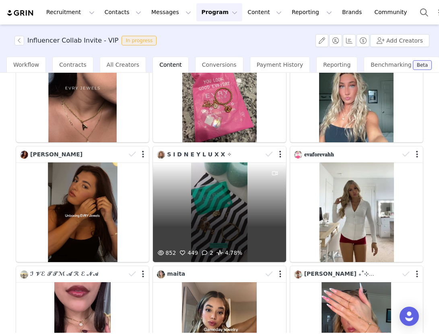
scroll to position [318, 0]
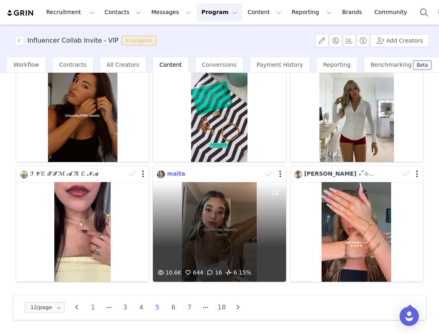
click at [174, 172] on span "maita" at bounding box center [176, 173] width 18 height 6
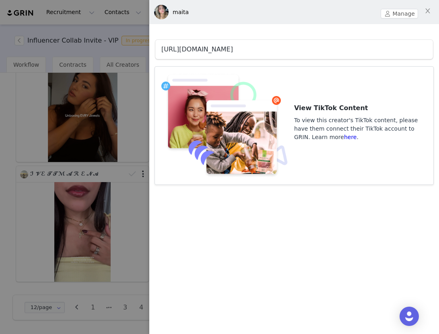
click at [209, 52] on link "[URL][DOMAIN_NAME]" at bounding box center [197, 49] width 72 height 8
click at [109, 149] on div at bounding box center [219, 167] width 439 height 334
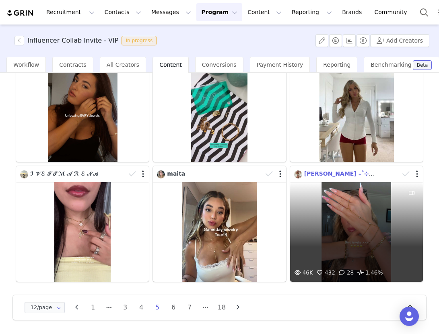
click at [312, 172] on span "Danika Foster ₊˚⊹ ♡" at bounding box center [340, 173] width 72 height 6
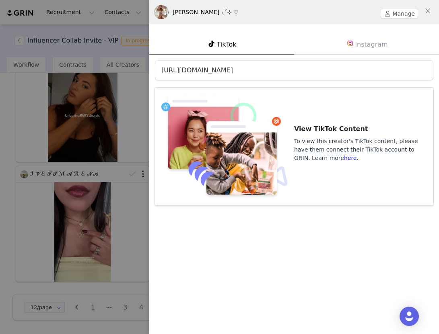
click at [233, 70] on link "https://www.tiktok.com/@danikabfoster" at bounding box center [197, 70] width 72 height 8
click at [113, 131] on div at bounding box center [219, 167] width 439 height 334
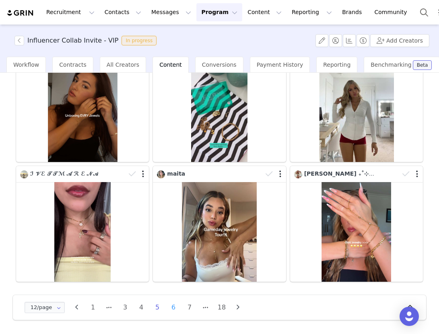
click at [172, 308] on li "6" at bounding box center [173, 307] width 12 height 11
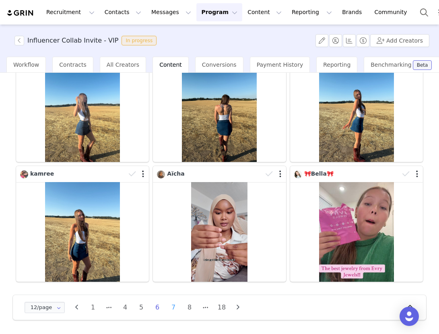
click at [173, 310] on li "7" at bounding box center [173, 307] width 12 height 11
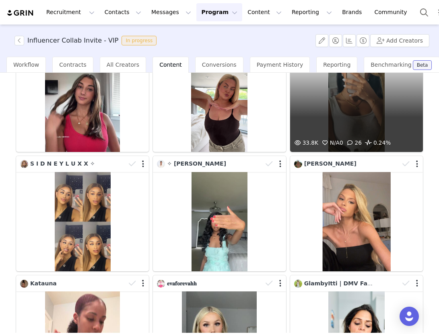
scroll to position [102, 0]
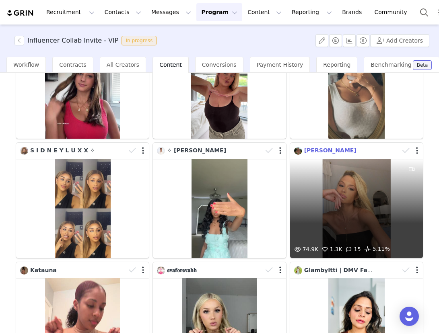
click at [319, 152] on span "Anna Gagliano" at bounding box center [330, 150] width 52 height 6
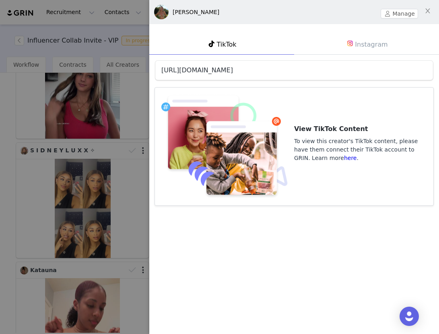
click at [233, 72] on link "https://www.tiktok.com/@annaagagliano" at bounding box center [197, 70] width 72 height 8
click at [123, 69] on div at bounding box center [219, 167] width 439 height 334
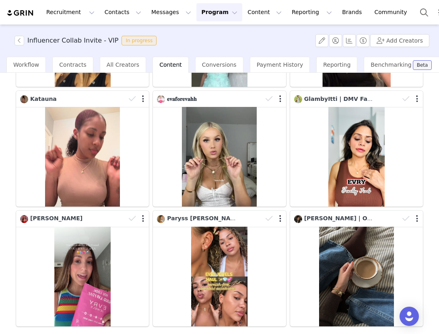
scroll to position [318, 0]
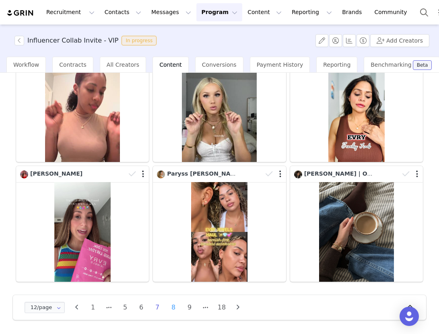
click at [171, 308] on li "8" at bounding box center [173, 307] width 12 height 11
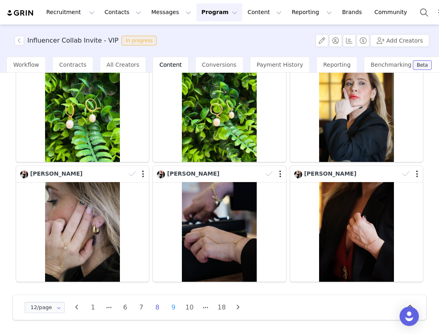
click at [176, 308] on li "9" at bounding box center [173, 307] width 12 height 11
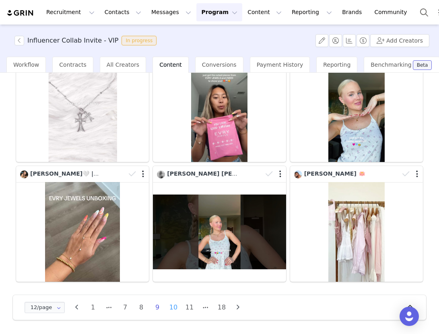
click at [171, 307] on li "10" at bounding box center [173, 307] width 12 height 11
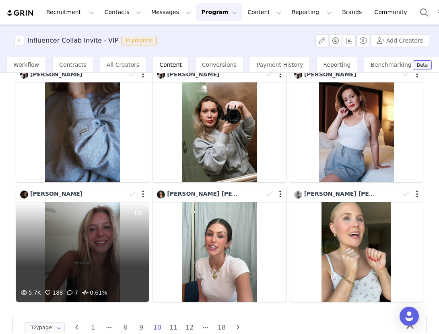
scroll to position [306, 0]
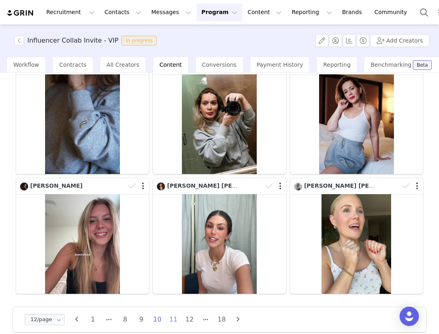
click at [177, 321] on li "11" at bounding box center [173, 319] width 12 height 11
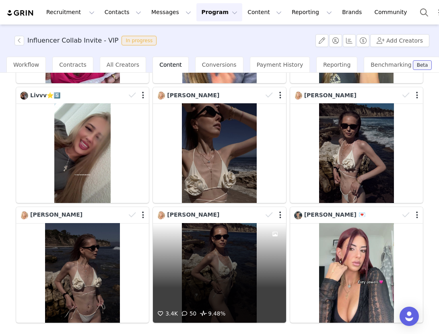
scroll to position [318, 0]
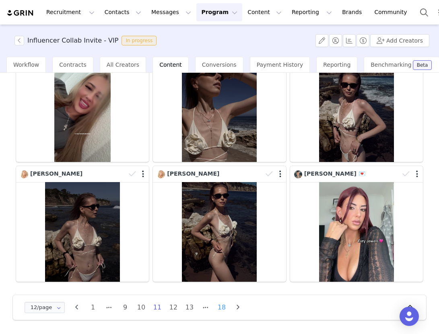
click at [221, 307] on li "18" at bounding box center [221, 307] width 12 height 11
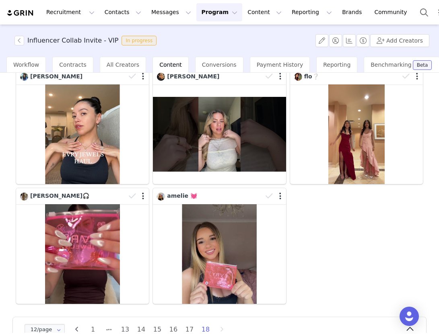
scroll to position [298, 0]
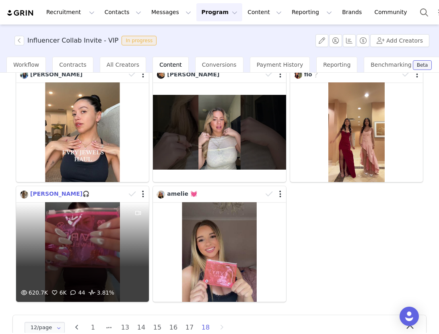
click at [38, 193] on span "anna🤍🎧" at bounding box center [59, 194] width 59 height 6
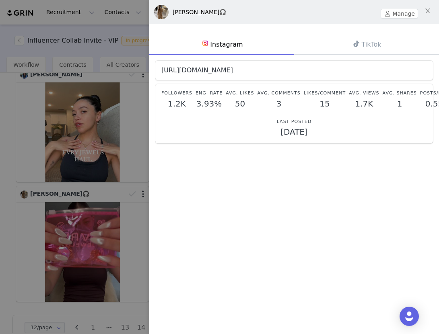
click at [233, 71] on link "https://www.instagram.com/anna_14xa" at bounding box center [197, 70] width 72 height 8
click at [353, 45] on icon at bounding box center [356, 44] width 6 height 6
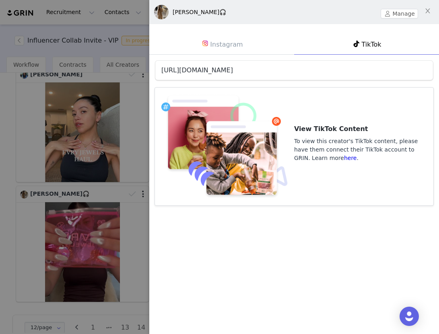
click at [233, 69] on link "https://www.tiktok.com/@st114k" at bounding box center [197, 70] width 72 height 8
click at [228, 72] on link "https://www.tiktok.com/@st114k" at bounding box center [197, 70] width 72 height 8
click at [110, 50] on div at bounding box center [219, 167] width 439 height 334
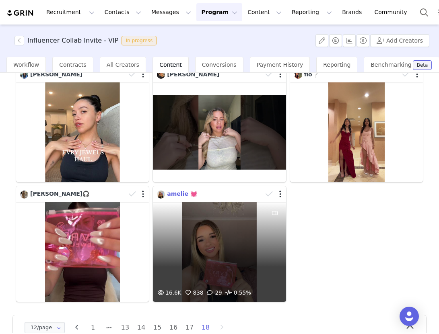
click at [185, 197] on span "amelie 💓" at bounding box center [182, 194] width 30 height 6
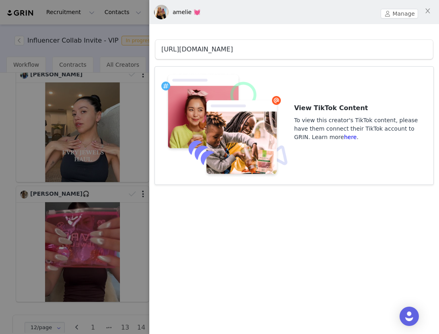
click at [224, 52] on link "https://www.tiktok.com/@ameliedowse" at bounding box center [197, 49] width 72 height 8
click at [121, 121] on div at bounding box center [219, 167] width 439 height 334
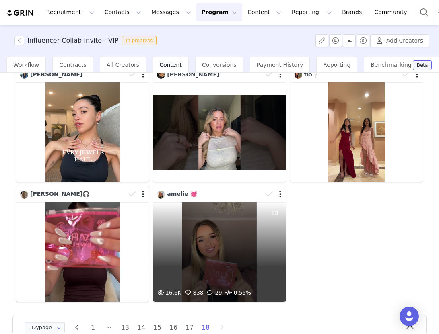
scroll to position [318, 0]
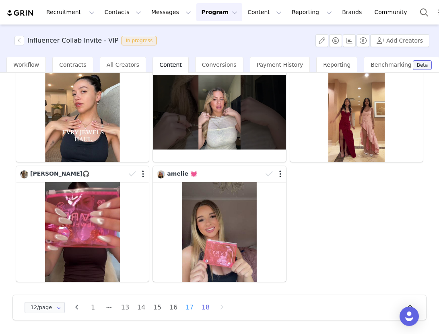
click at [191, 305] on li "17" at bounding box center [189, 307] width 12 height 11
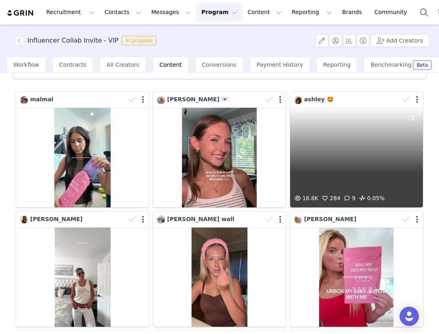
scroll to position [43, 0]
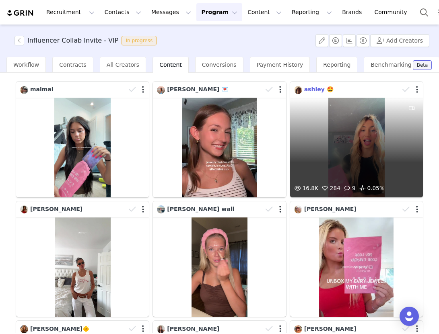
click at [312, 88] on span "ashley 🤩" at bounding box center [318, 89] width 29 height 6
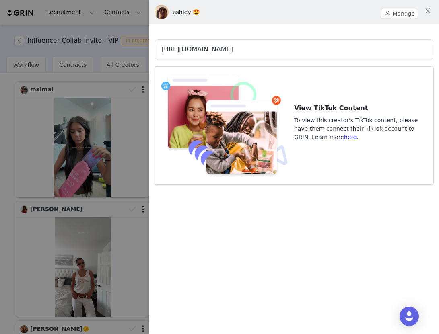
click at [233, 48] on link "https://www.tiktok.com/@ashleyvenezia295" at bounding box center [197, 49] width 72 height 8
click at [133, 155] on div at bounding box center [219, 167] width 439 height 334
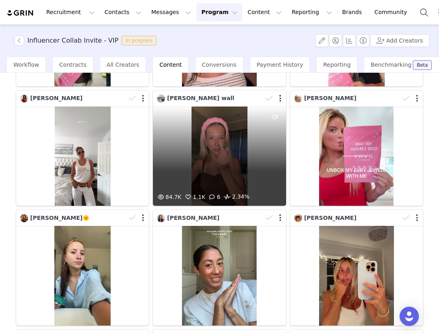
scroll to position [154, 0]
click at [174, 96] on span "yates wall" at bounding box center [200, 98] width 67 height 6
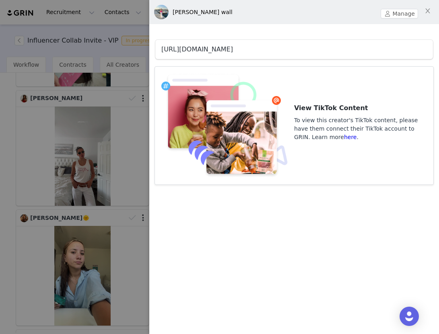
click at [222, 49] on link "https://www.tiktok.com/@yateswwall" at bounding box center [197, 49] width 72 height 8
click at [137, 177] on div at bounding box center [219, 167] width 439 height 334
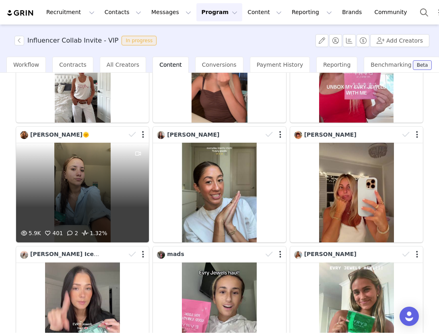
scroll to position [256, 0]
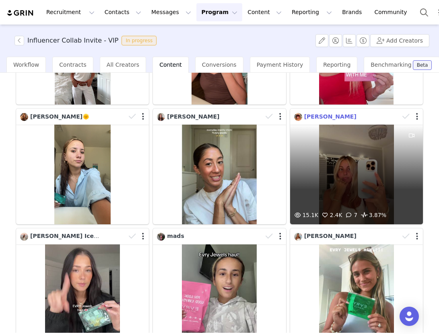
click at [326, 117] on span "AVA GALLO" at bounding box center [330, 116] width 52 height 6
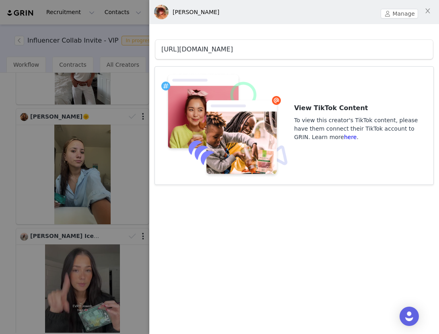
click at [232, 49] on link "https://www.tiktok.com/@avagalloo" at bounding box center [197, 49] width 72 height 8
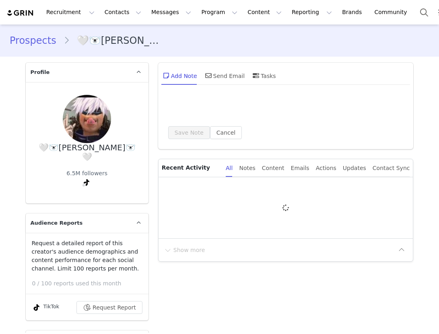
type input "+1 ([GEOGRAPHIC_DATA])"
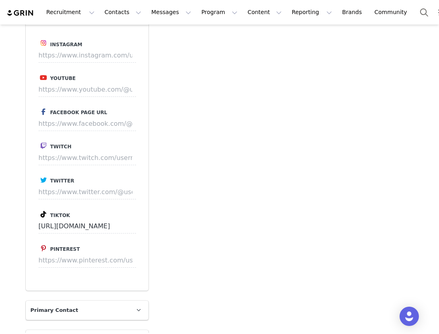
scroll to position [1119, 0]
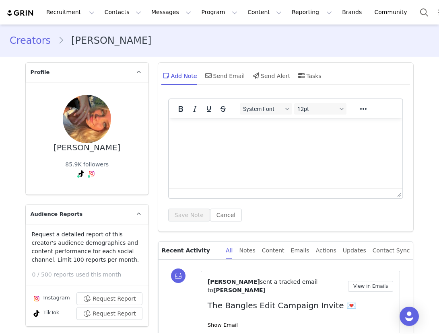
type input "+1 ([GEOGRAPHIC_DATA])"
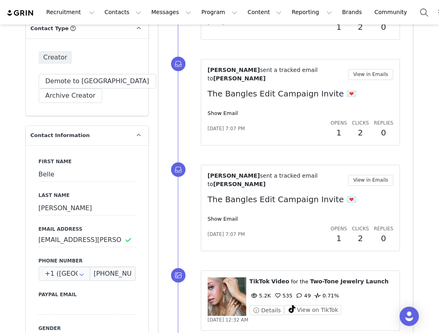
scroll to position [318, 0]
click at [59, 172] on input "Belle" at bounding box center [87, 174] width 97 height 14
drag, startPoint x: 76, startPoint y: 240, endPoint x: 39, endPoint y: 232, distance: 37.1
click at [39, 232] on input "belle.bauerle@gmail.com" at bounding box center [87, 239] width 97 height 14
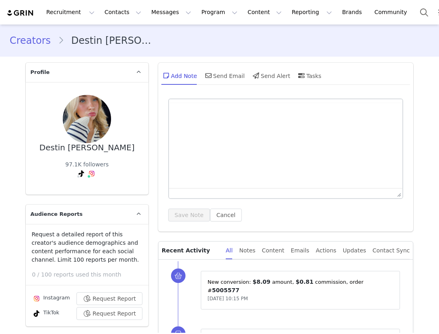
type input "+1 ([GEOGRAPHIC_DATA])"
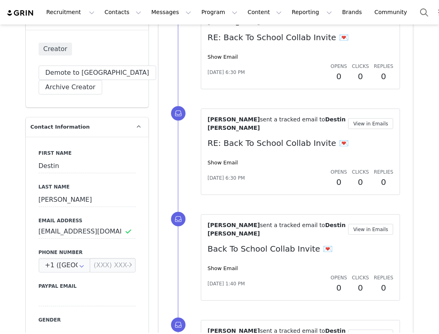
scroll to position [357, 0]
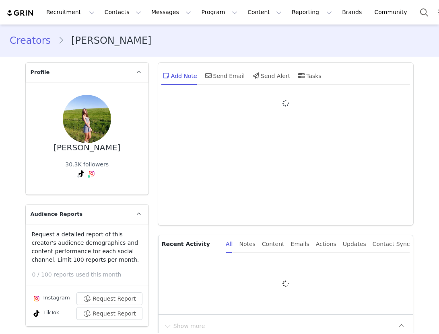
type input "+1 ([GEOGRAPHIC_DATA])"
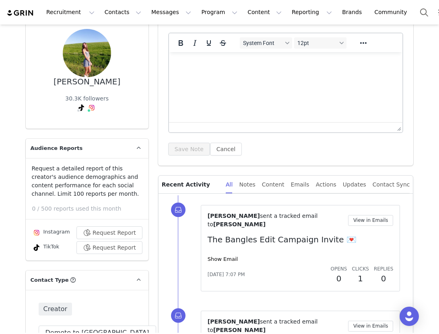
scroll to position [51, 0]
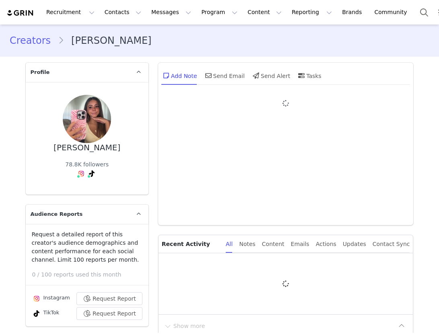
type input "+1 ([GEOGRAPHIC_DATA])"
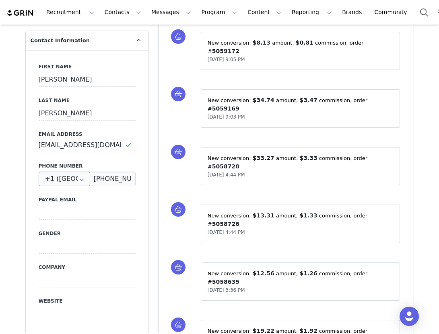
scroll to position [366, 0]
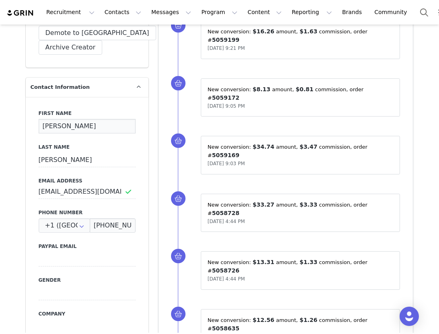
drag, startPoint x: 61, startPoint y: 123, endPoint x: 35, endPoint y: 123, distance: 26.5
click at [35, 123] on div "First Name [PERSON_NAME] Last Name [PERSON_NAME] Email Address [EMAIL_ADDRESS][…" at bounding box center [87, 244] width 123 height 294
click at [65, 151] on div "Last Name [PERSON_NAME]" at bounding box center [87, 156] width 97 height 24
drag, startPoint x: 68, startPoint y: 154, endPoint x: 43, endPoint y: 150, distance: 25.3
click at [43, 150] on div "Last Name Sciarrotta" at bounding box center [87, 156] width 97 height 24
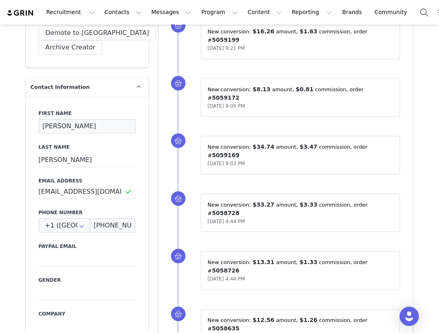
click at [73, 127] on input "Sophia" at bounding box center [87, 126] width 97 height 14
click at [69, 167] on div "First Name Sophia Last Name Sciarrotta Email Address sophia.sci1120@gmail.com P…" at bounding box center [87, 244] width 123 height 294
drag, startPoint x: 72, startPoint y: 158, endPoint x: 13, endPoint y: 157, distance: 58.7
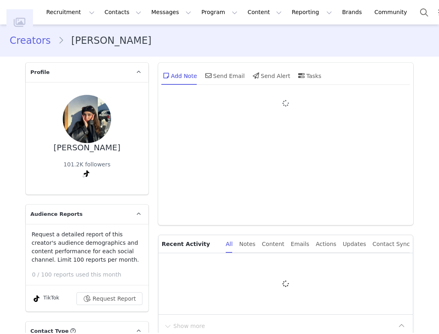
type input "+1 ([GEOGRAPHIC_DATA])"
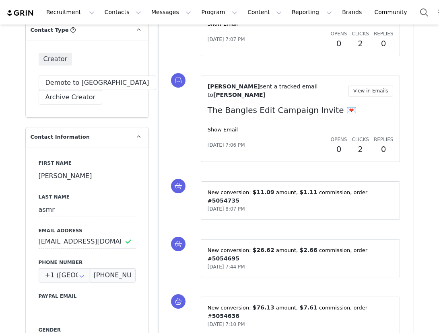
scroll to position [308, 0]
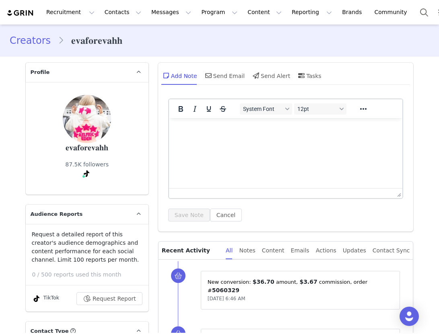
type input "+1 ([GEOGRAPHIC_DATA])"
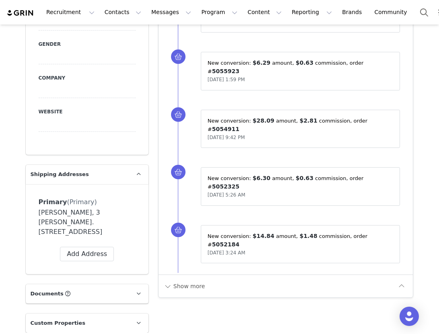
scroll to position [587, 0]
drag, startPoint x: 76, startPoint y: 214, endPoint x: 37, endPoint y: 209, distance: 38.8
click at [37, 209] on div "Primary (Primary) Label Primary First Name [PERSON_NAME] Last Name [PERSON_NAME…" at bounding box center [87, 229] width 123 height 90
copy div "[PERSON_NAME]"
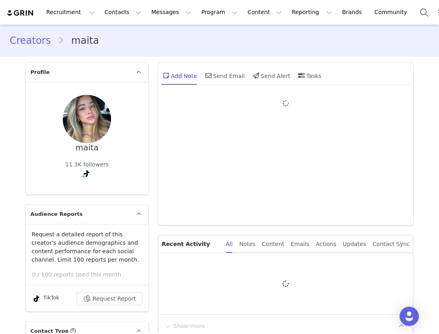
type input "+1 ([GEOGRAPHIC_DATA])"
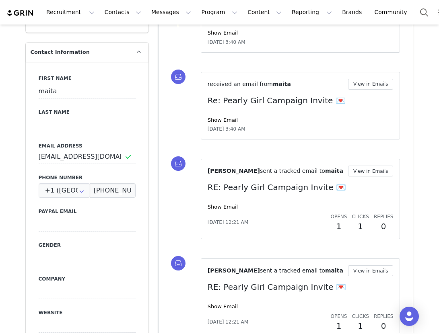
scroll to position [389, 0]
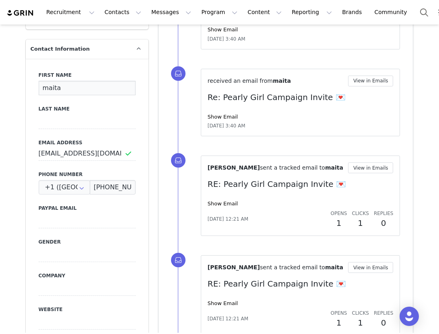
drag, startPoint x: 56, startPoint y: 84, endPoint x: 22, endPoint y: 83, distance: 33.8
click at [65, 91] on input "maita" at bounding box center [87, 88] width 97 height 14
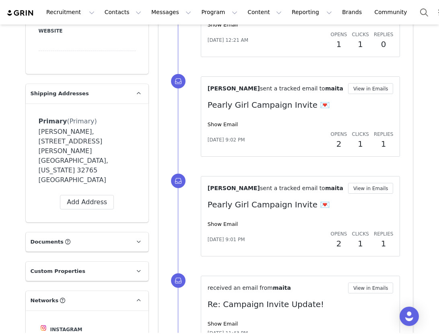
scroll to position [651, 0]
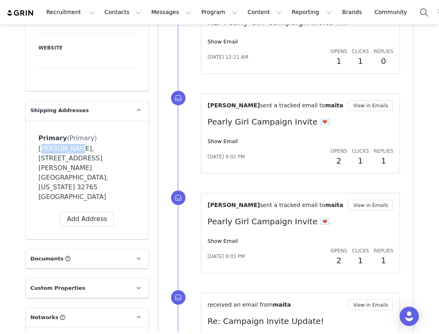
drag, startPoint x: 66, startPoint y: 146, endPoint x: 39, endPoint y: 144, distance: 27.8
click at [39, 144] on div "[PERSON_NAME], [STREET_ADDRESS][PERSON_NAME] [GEOGRAPHIC_DATA], [US_STATE] 3276…" at bounding box center [87, 173] width 97 height 58
copy div "[PERSON_NAME]"
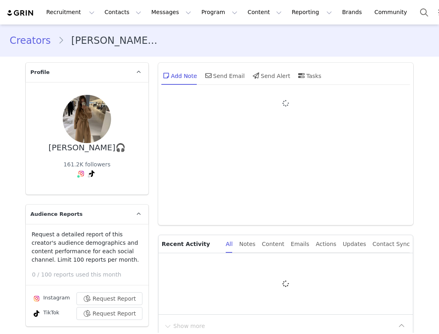
type input "+1 ([GEOGRAPHIC_DATA])"
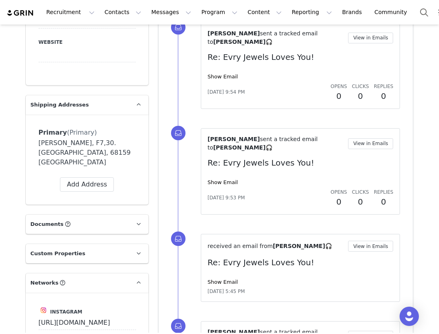
scroll to position [672, 0]
drag, startPoint x: 81, startPoint y: 140, endPoint x: 35, endPoint y: 144, distance: 45.6
click at [35, 144] on div "Primary (Primary) Label Primary First Name Lali Last Name Schönholz Email anna2…" at bounding box center [87, 159] width 123 height 90
copy div "Lali Schönholz"
